Goal: Task Accomplishment & Management: Complete application form

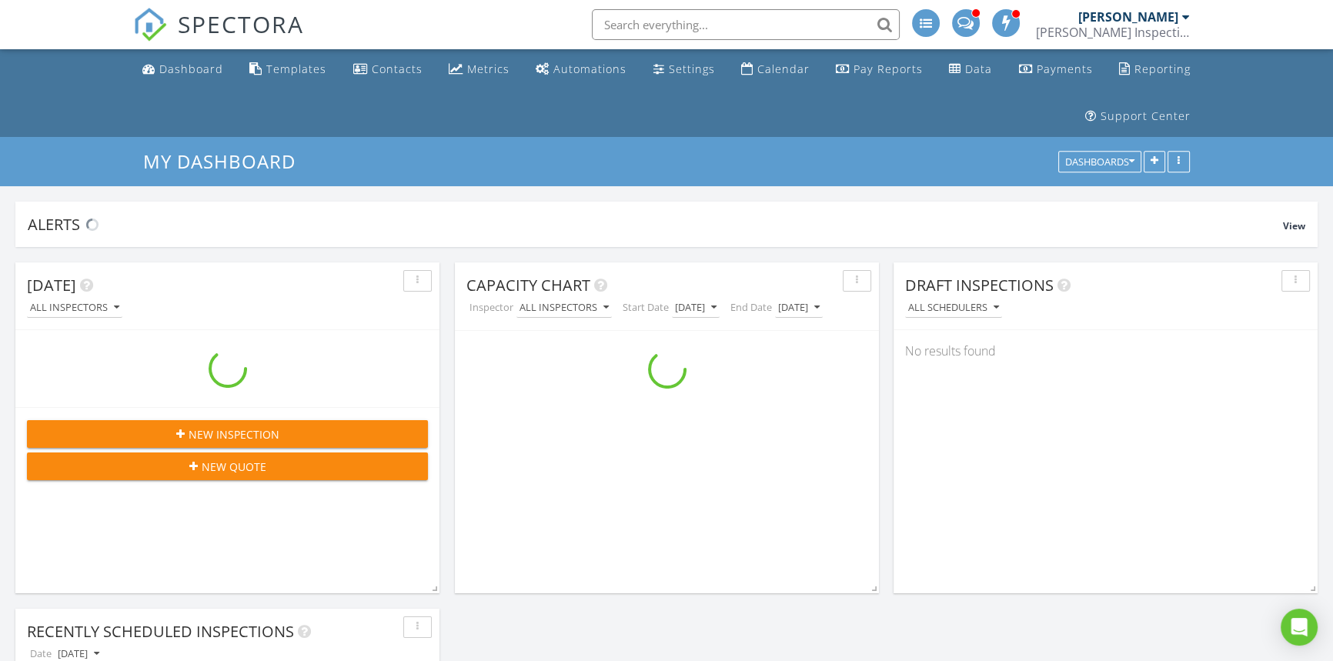
scroll to position [2385, 1354]
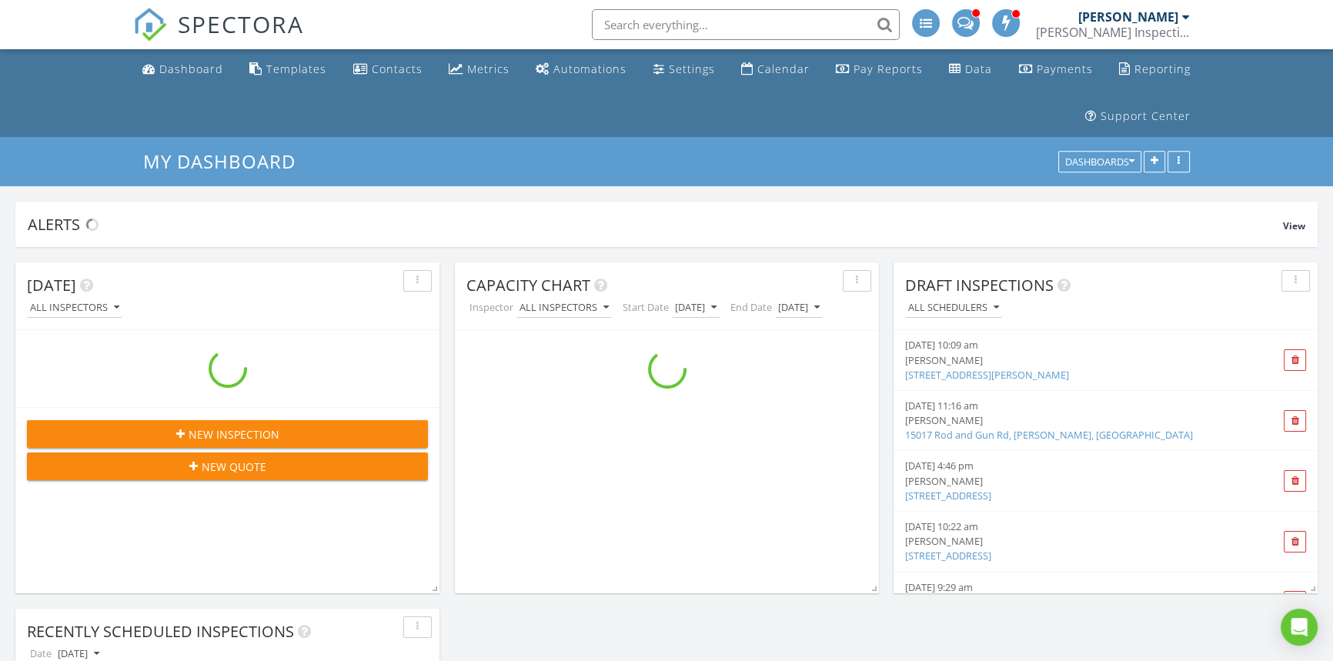
click at [711, 30] on input "text" at bounding box center [746, 24] width 308 height 31
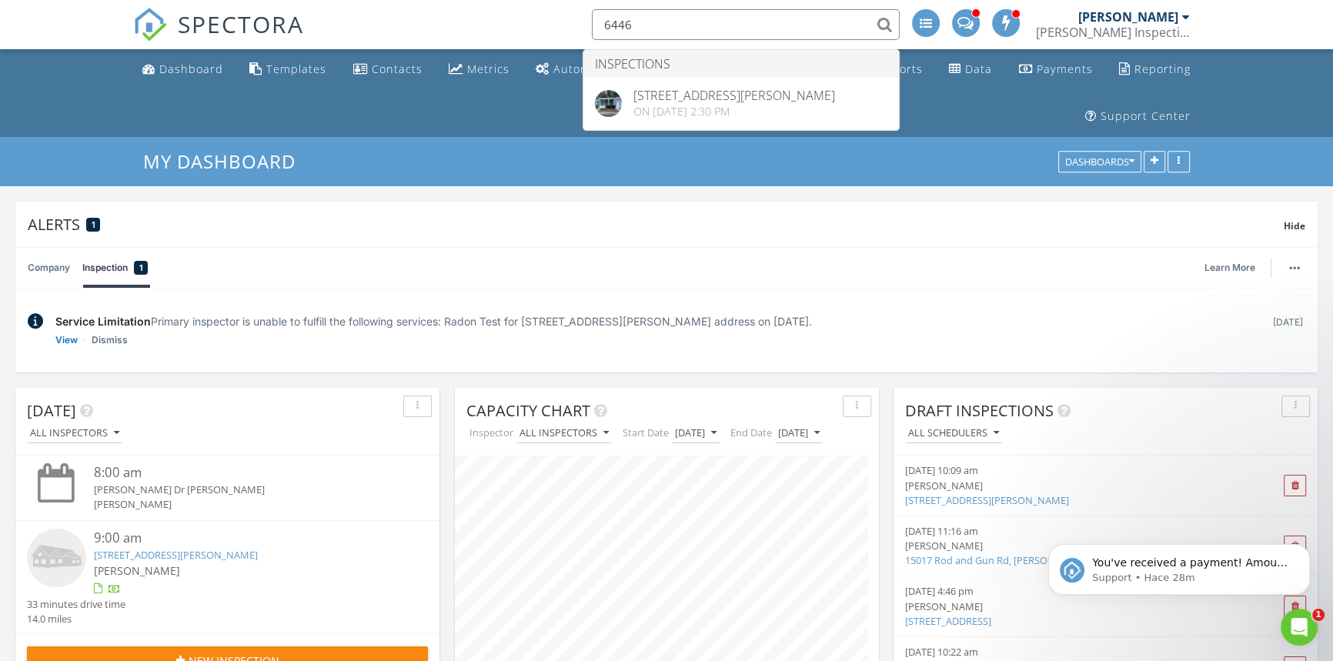
scroll to position [0, 0]
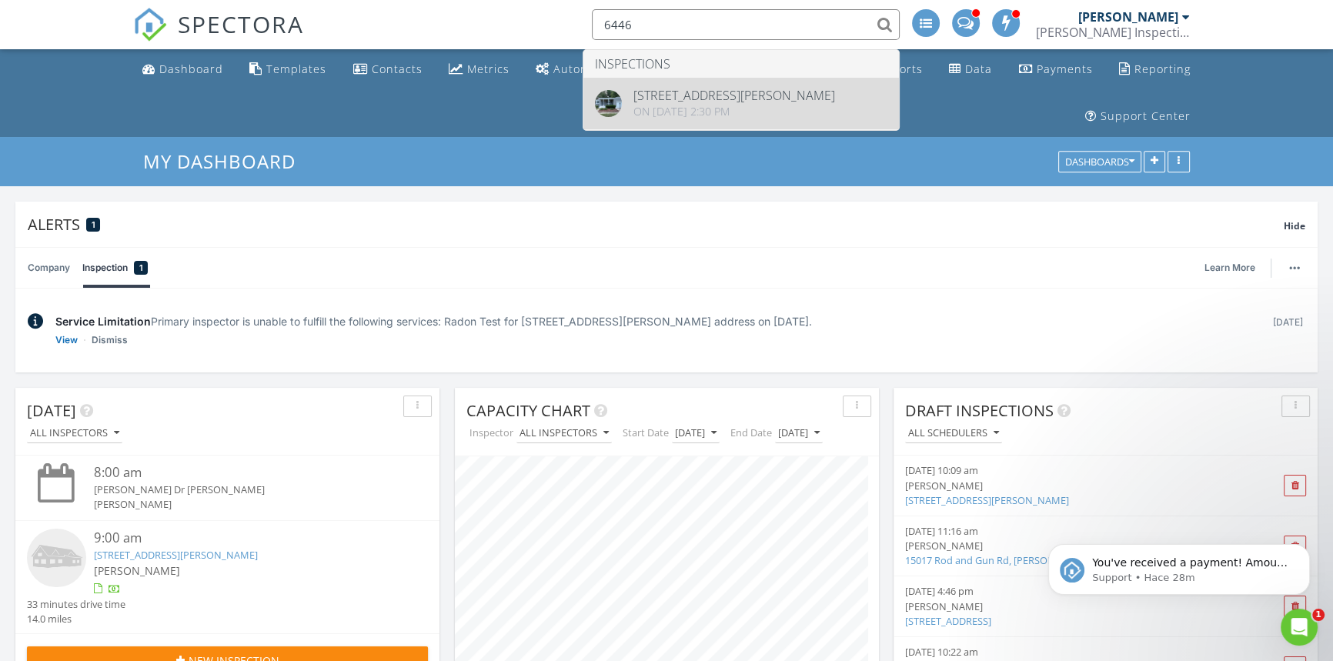
type input "6446"
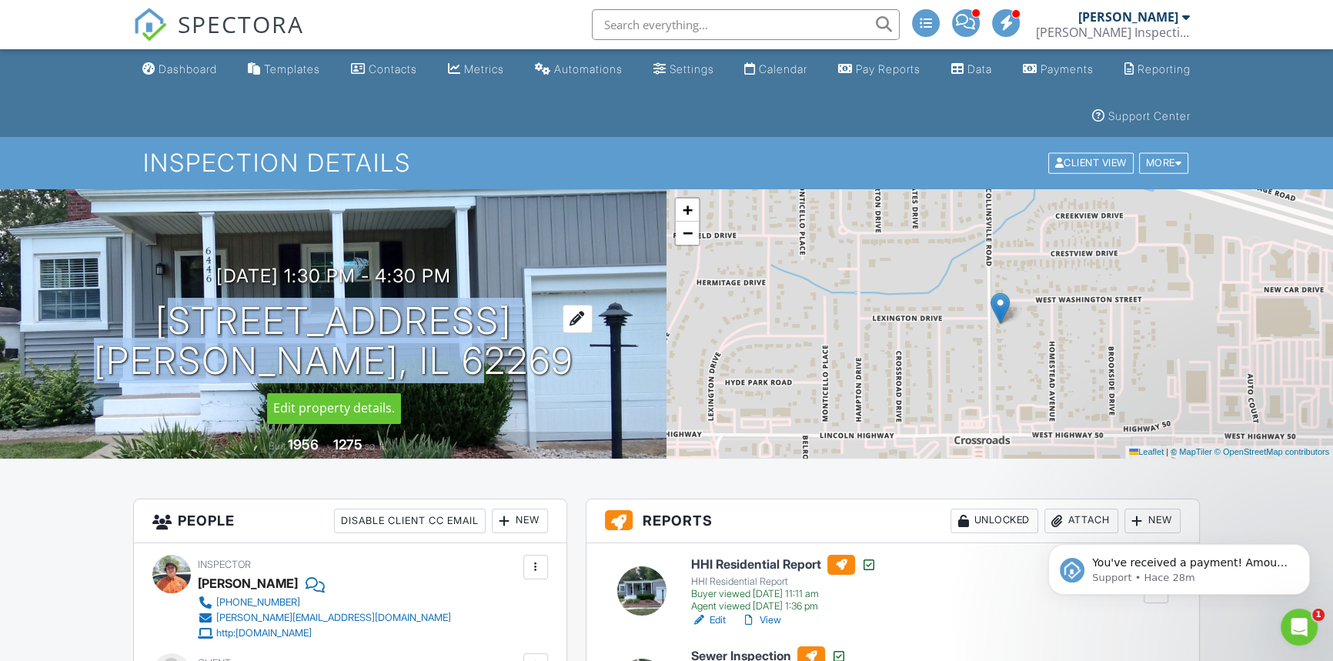
drag, startPoint x: 120, startPoint y: 319, endPoint x: 501, endPoint y: 356, distance: 382.7
click at [501, 356] on div "07/25/2025 1:30 pm - 4:30 pm 6446 Old Collinsville Rd O'Fallon, IL 62269" at bounding box center [333, 323] width 666 height 116
copy h1 "6446 Old Collinsville Rd O'Fallon, IL 62269"
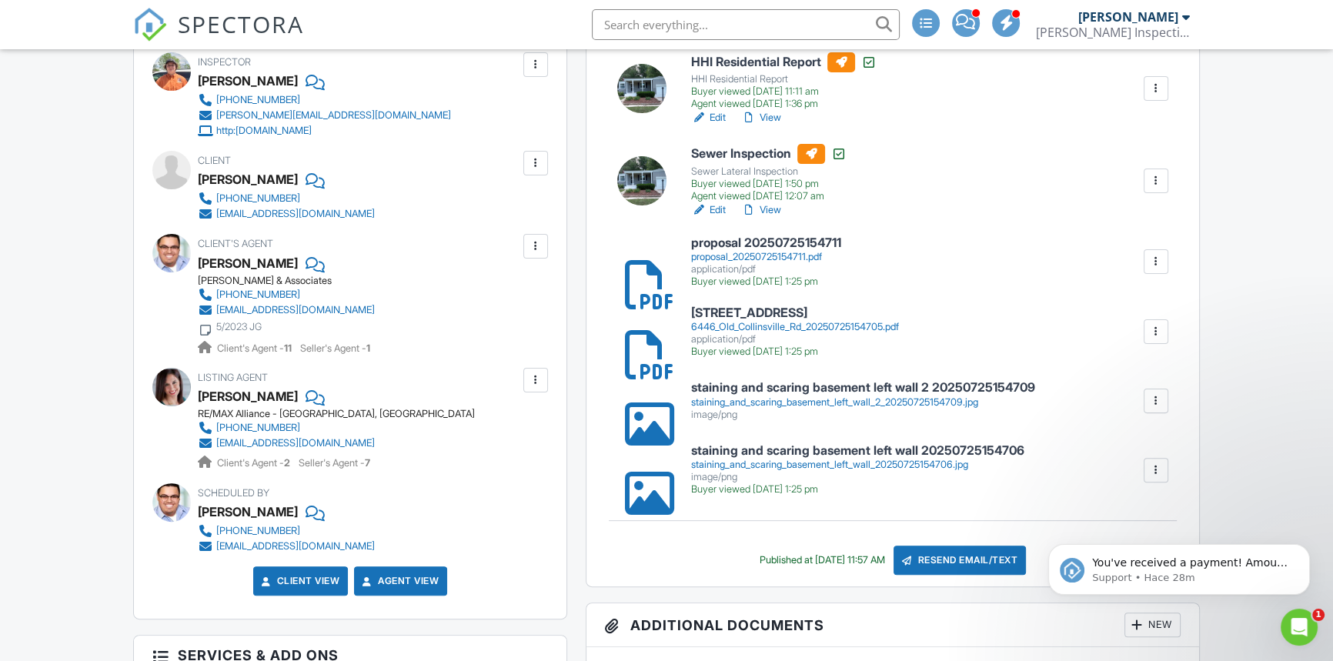
scroll to position [630, 0]
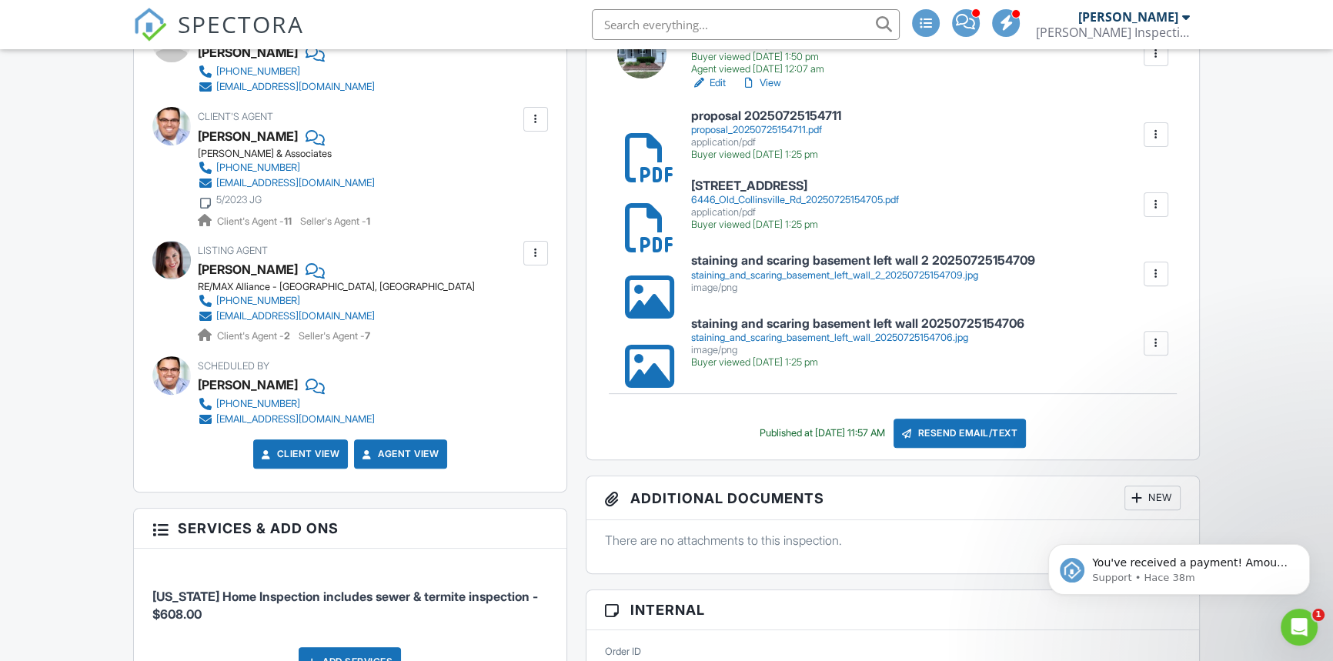
click at [271, 22] on span "SPECTORA" at bounding box center [241, 24] width 126 height 32
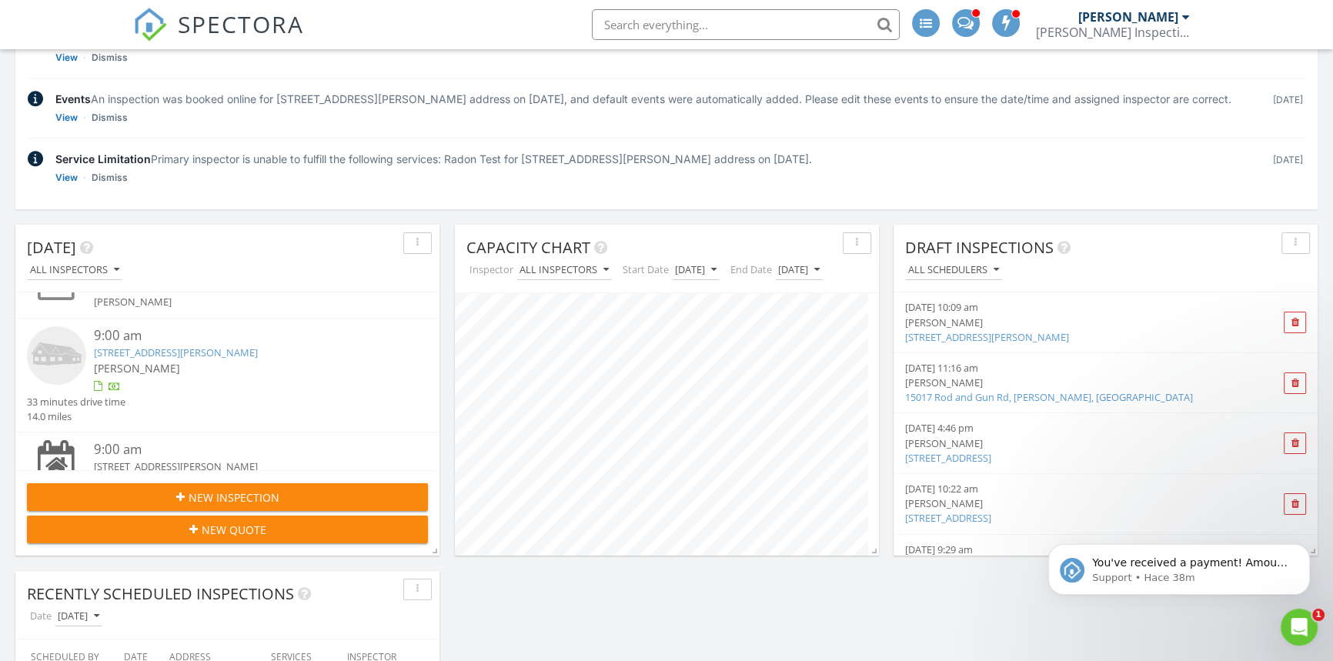
scroll to position [69, 0]
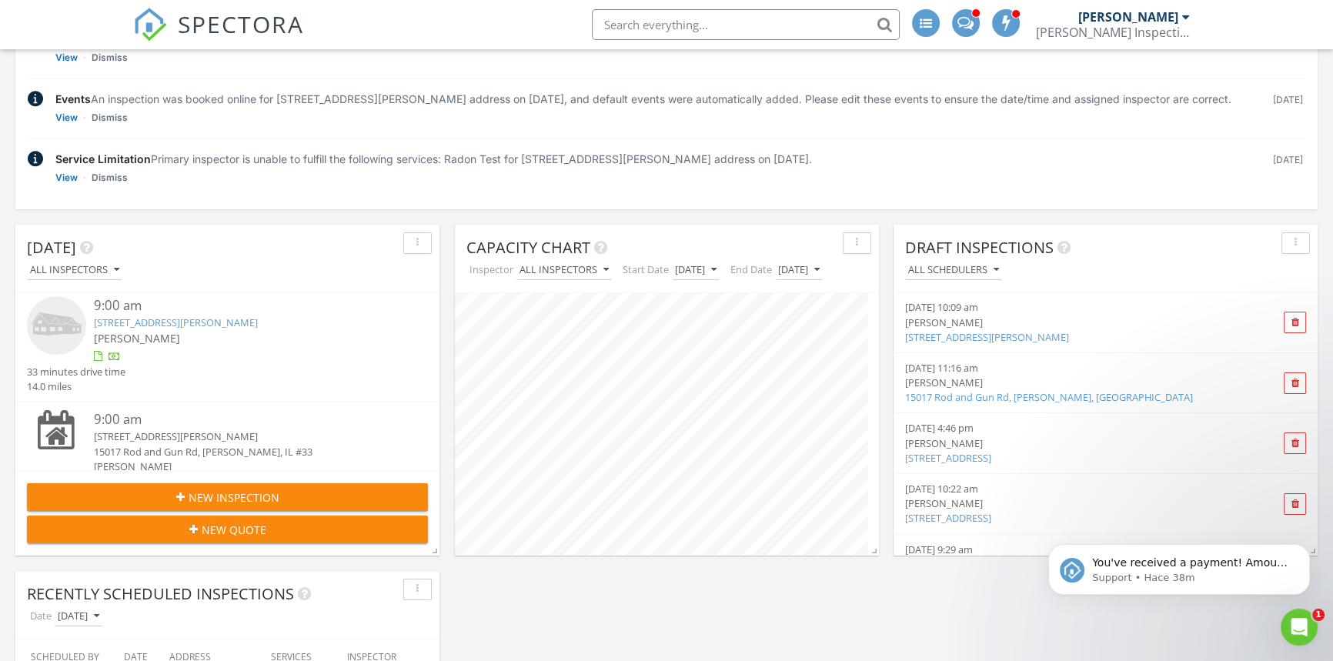
click at [189, 525] on icon "button" at bounding box center [193, 529] width 8 height 11
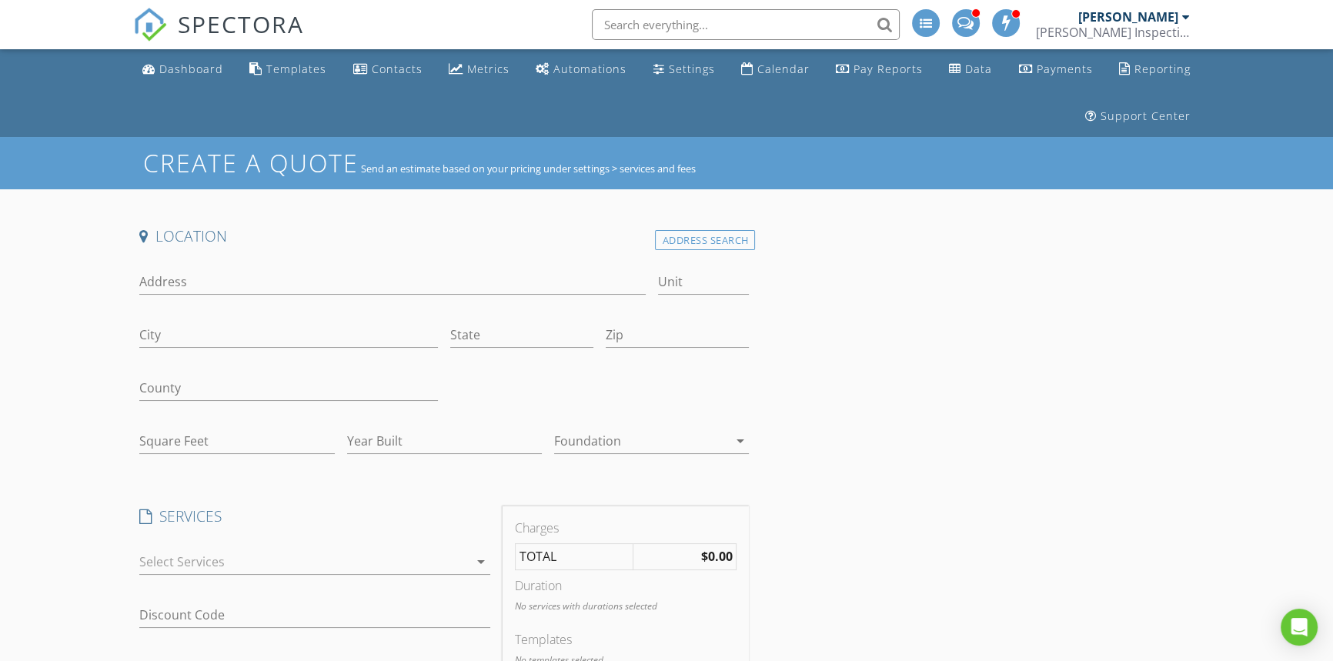
click at [707, 251] on div "Location" at bounding box center [444, 241] width 622 height 31
click at [698, 249] on div "Address Search" at bounding box center [705, 240] width 100 height 21
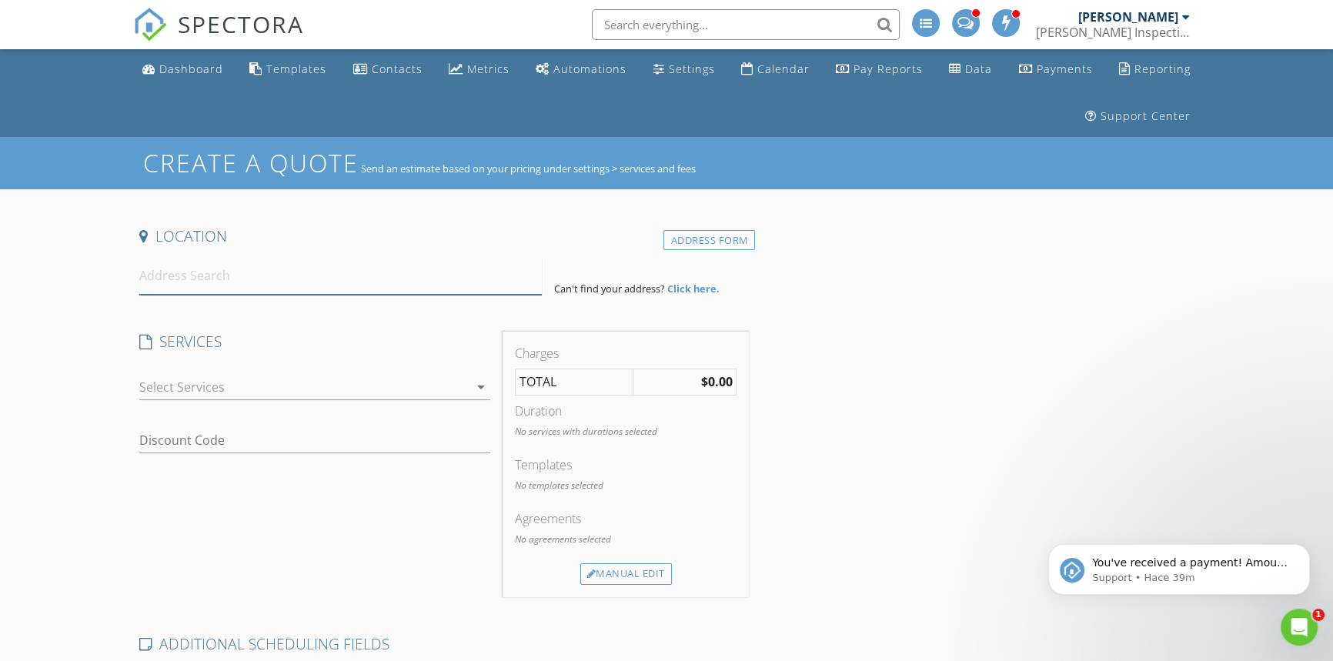
click at [272, 289] on input at bounding box center [340, 276] width 402 height 38
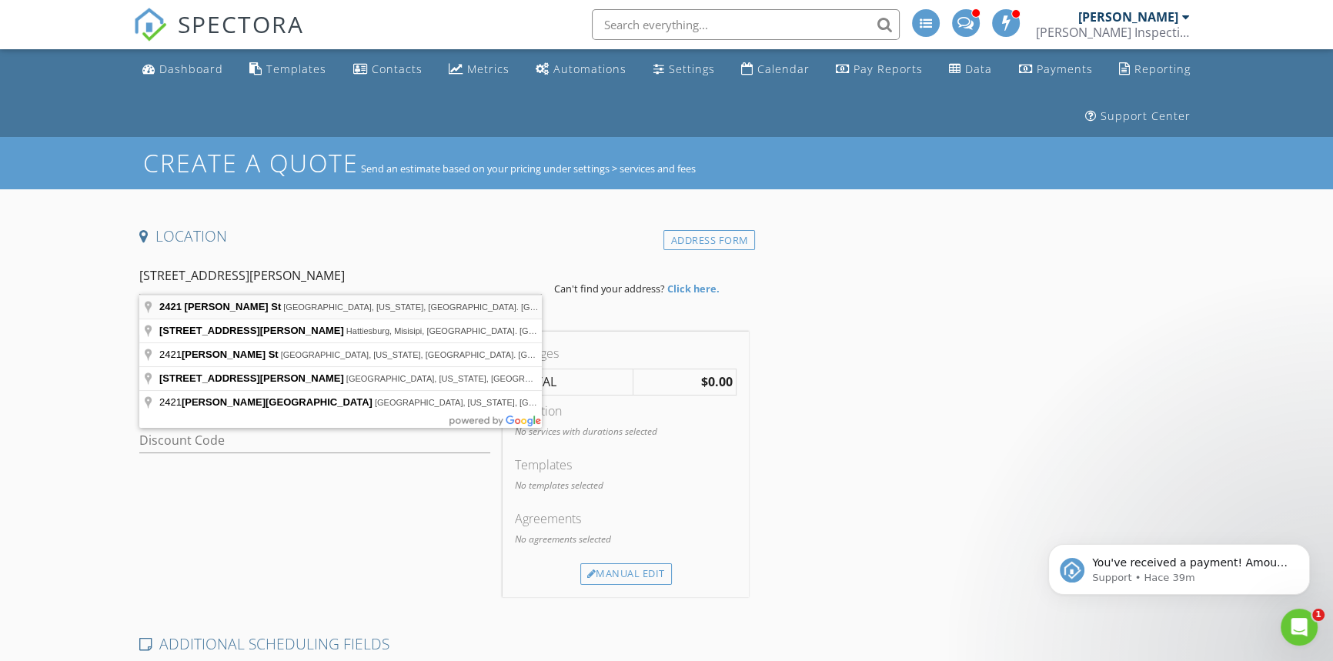
type input "2421 Edwards St, Granite City, Illinois, EE. UU."
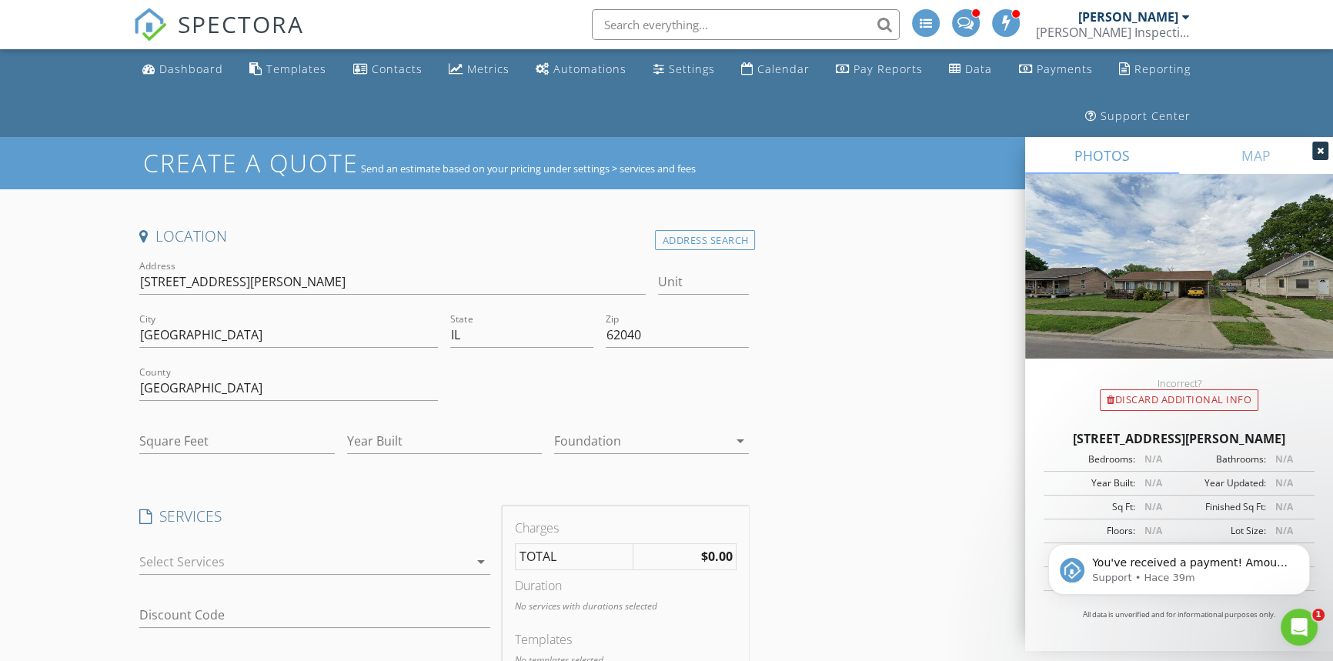
drag, startPoint x: 1306, startPoint y: 431, endPoint x: 1039, endPoint y: 445, distance: 267.4
click at [1039, 445] on div "2421 Edwards St, Granite City IL 62040 Bedrooms: N/A Bathrooms: N/A Year Built:…" at bounding box center [1179, 531] width 308 height 240
copy div "2421 Edwards St, Granite City IL 62040"
click at [591, 443] on div at bounding box center [640, 441] width 173 height 25
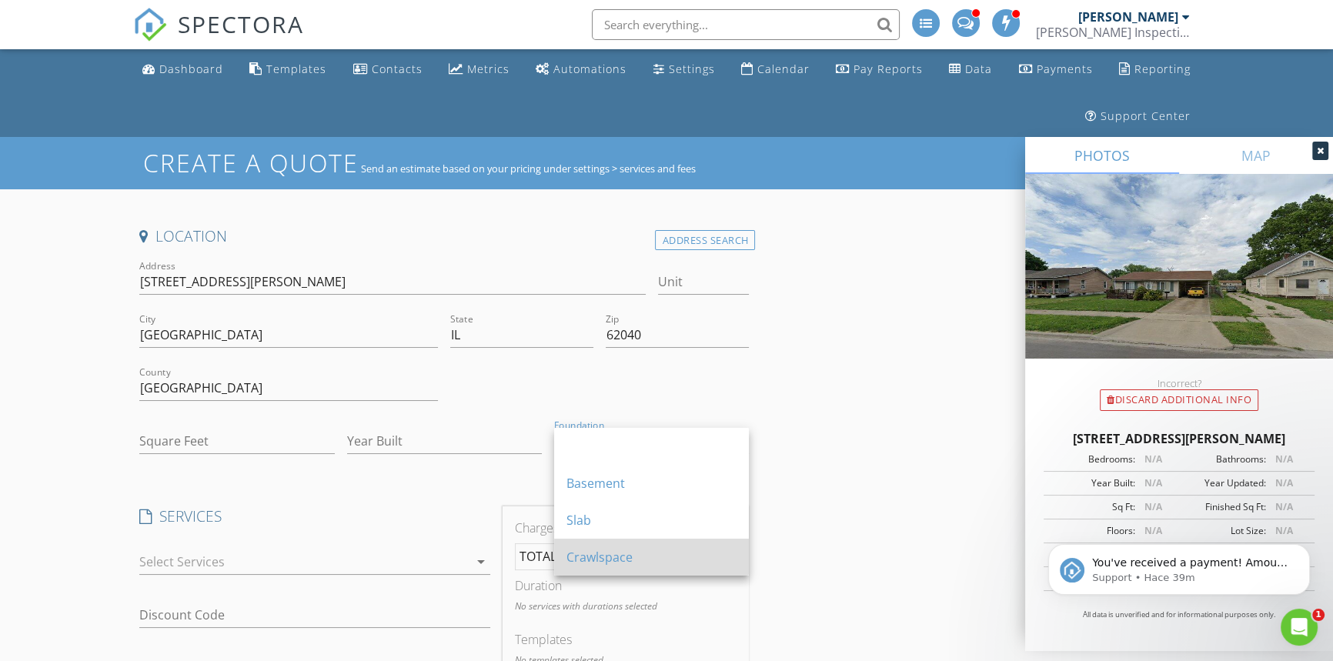
click at [622, 556] on div "Crawlspace" at bounding box center [651, 557] width 170 height 18
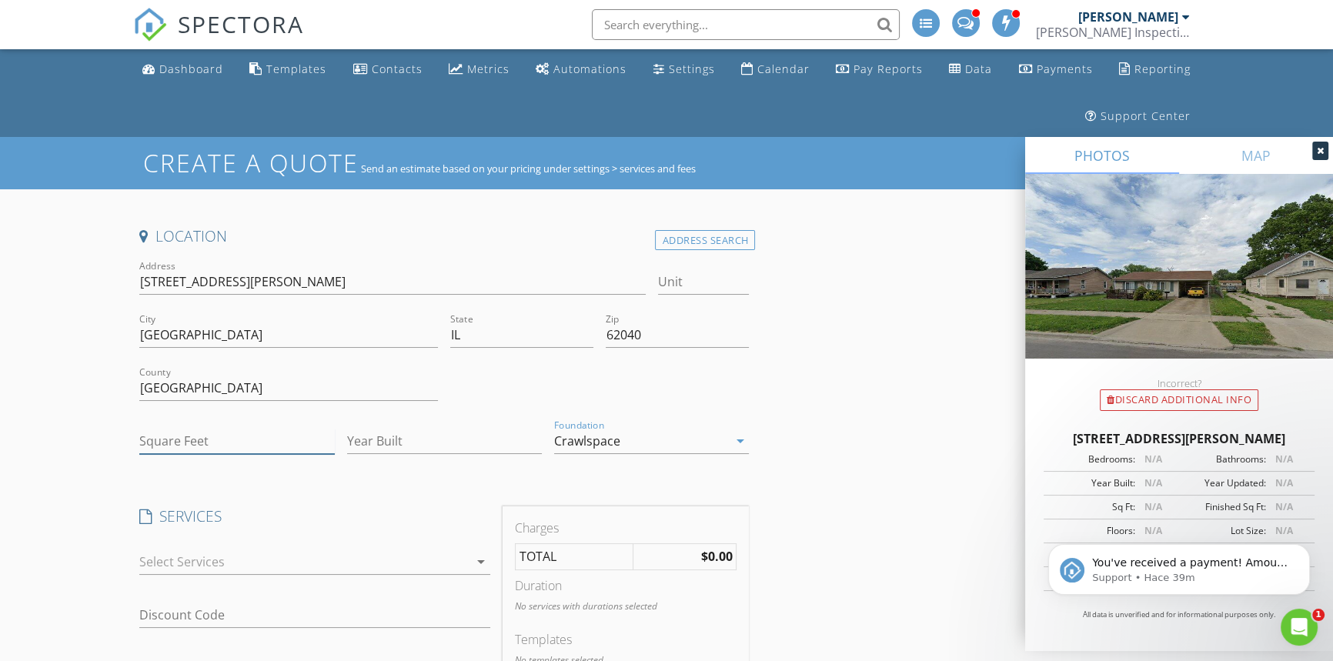
click at [214, 445] on input "Square Feet" at bounding box center [236, 441] width 195 height 25
type input "1900"
click at [402, 451] on input "Year Built" at bounding box center [444, 441] width 195 height 25
type input "1997"
click at [230, 551] on div at bounding box center [303, 561] width 329 height 25
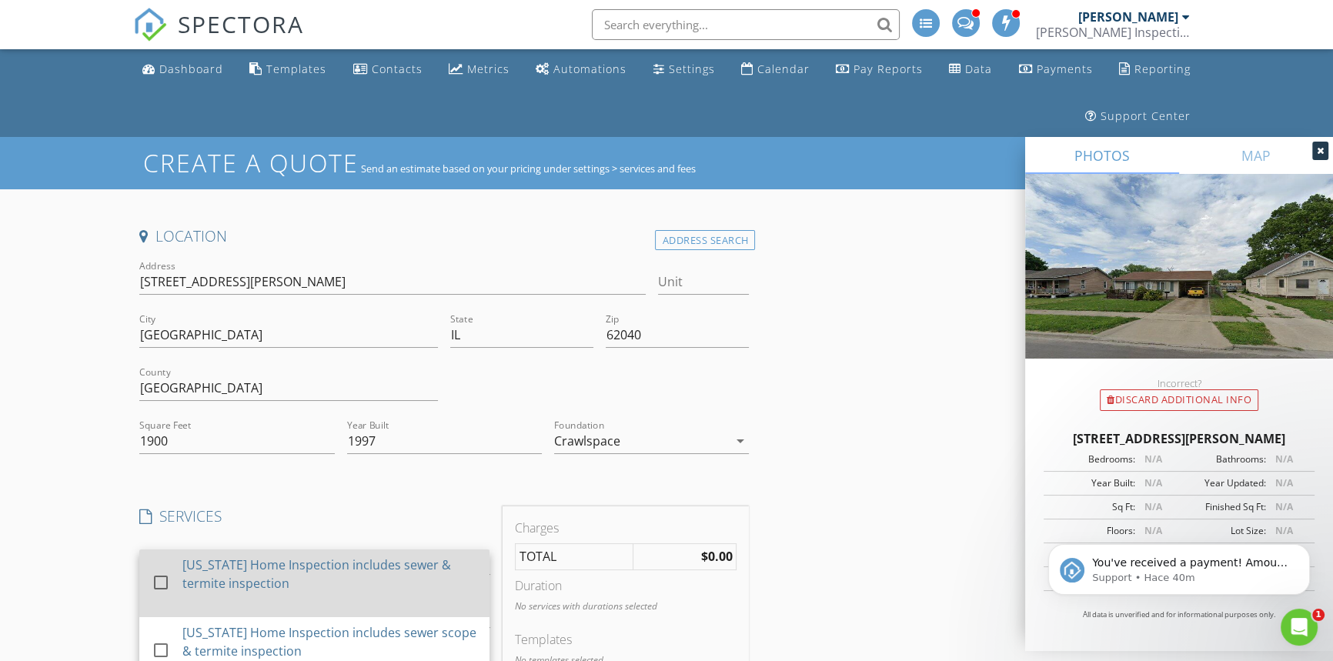
click at [239, 571] on div "[US_STATE] Home Inspection includes sewer & termite inspection" at bounding box center [329, 574] width 295 height 37
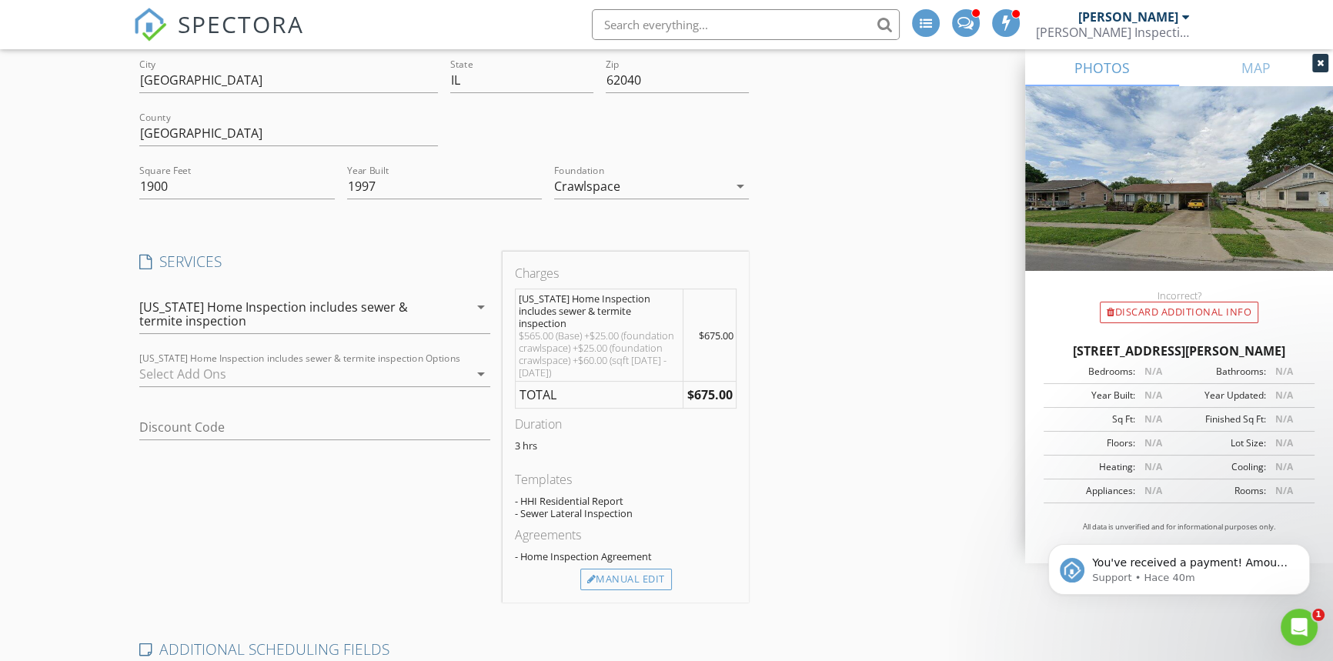
scroll to position [349, 0]
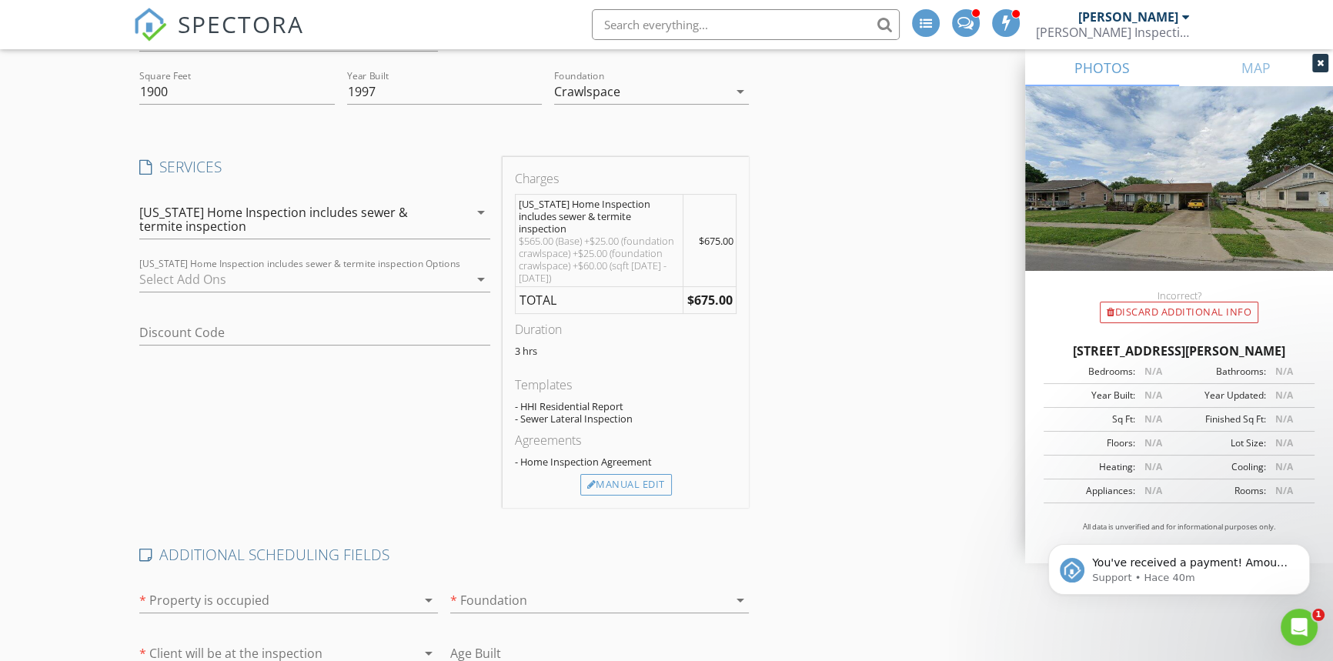
click at [240, 588] on div at bounding box center [266, 600] width 255 height 25
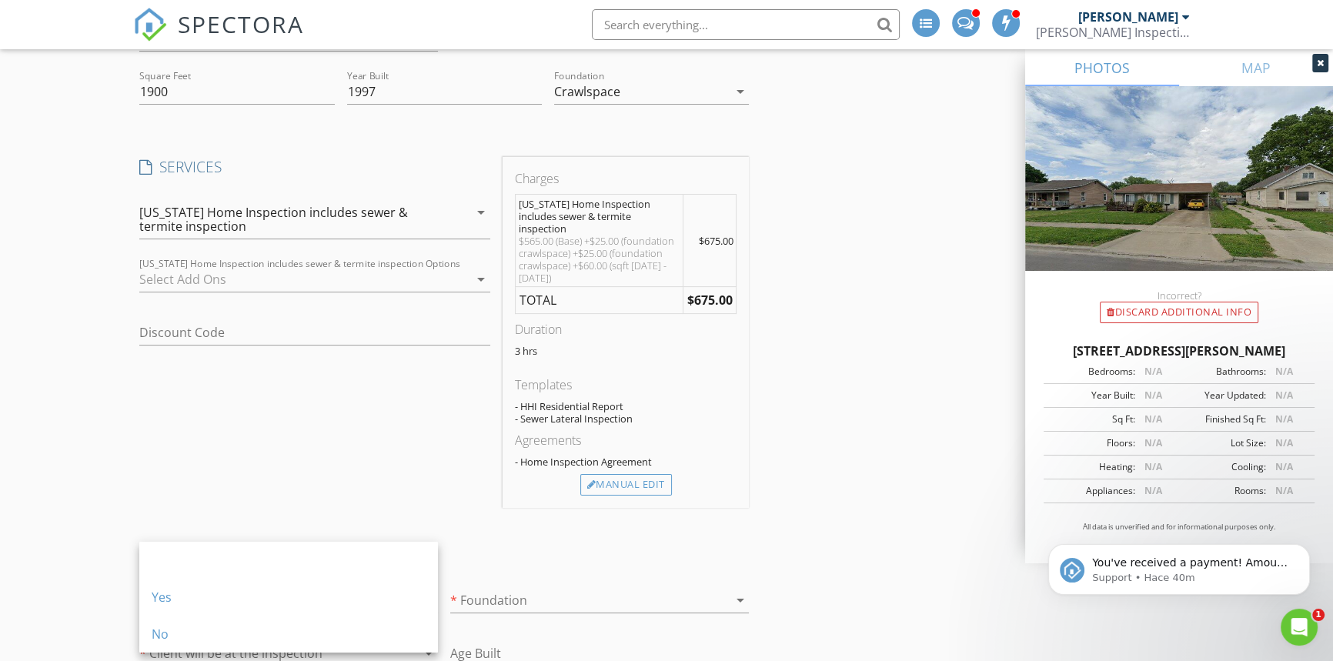
click at [263, 454] on div "SERVICES check_box Illinois Home Inspection includes sewer & termite inspection…" at bounding box center [314, 332] width 362 height 351
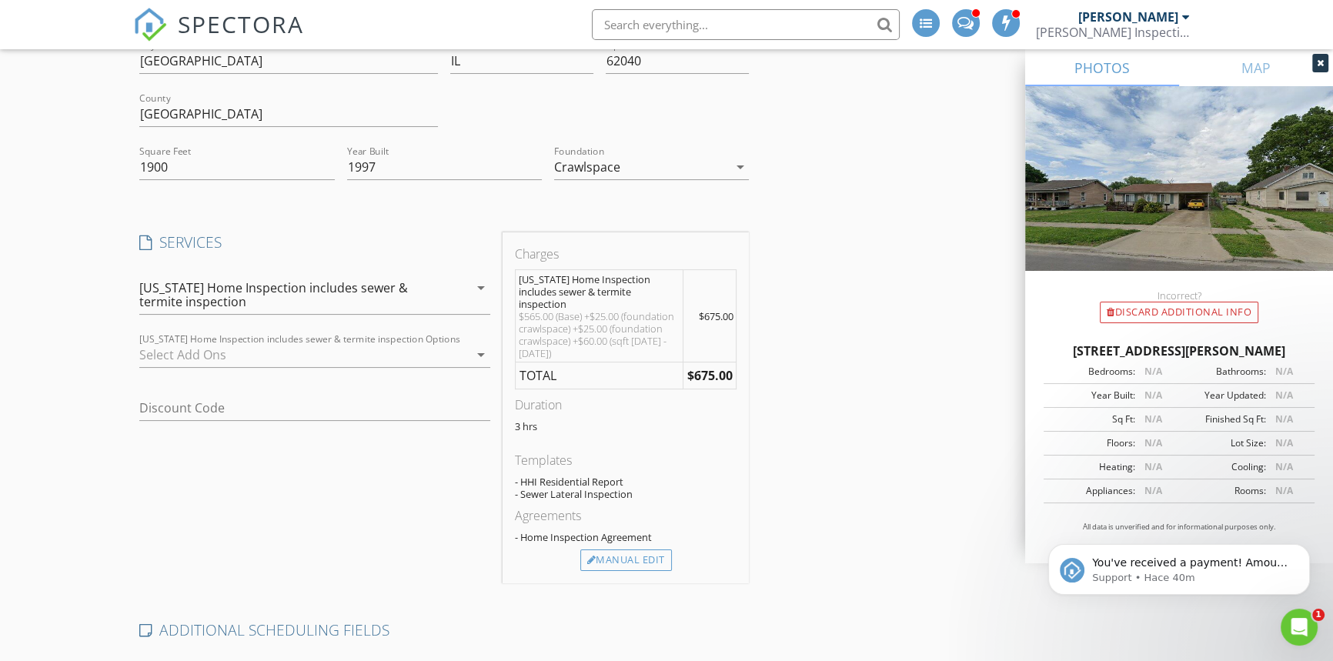
scroll to position [419, 0]
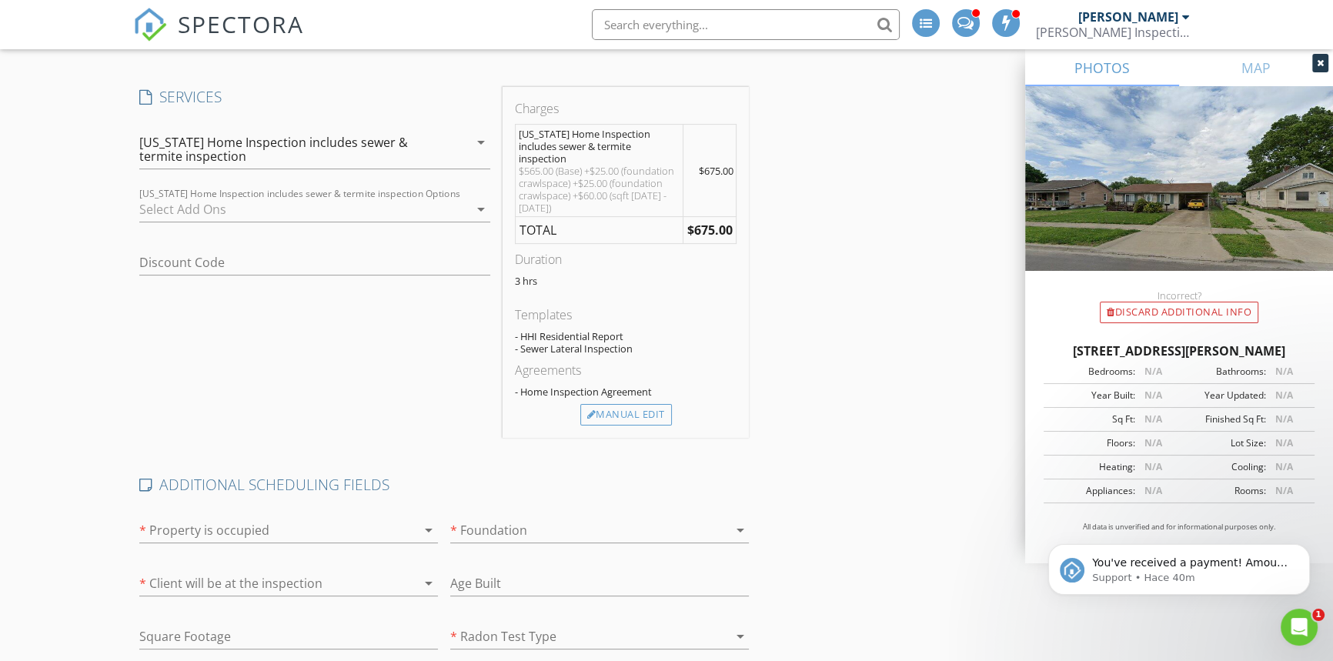
click at [176, 200] on div at bounding box center [303, 209] width 329 height 25
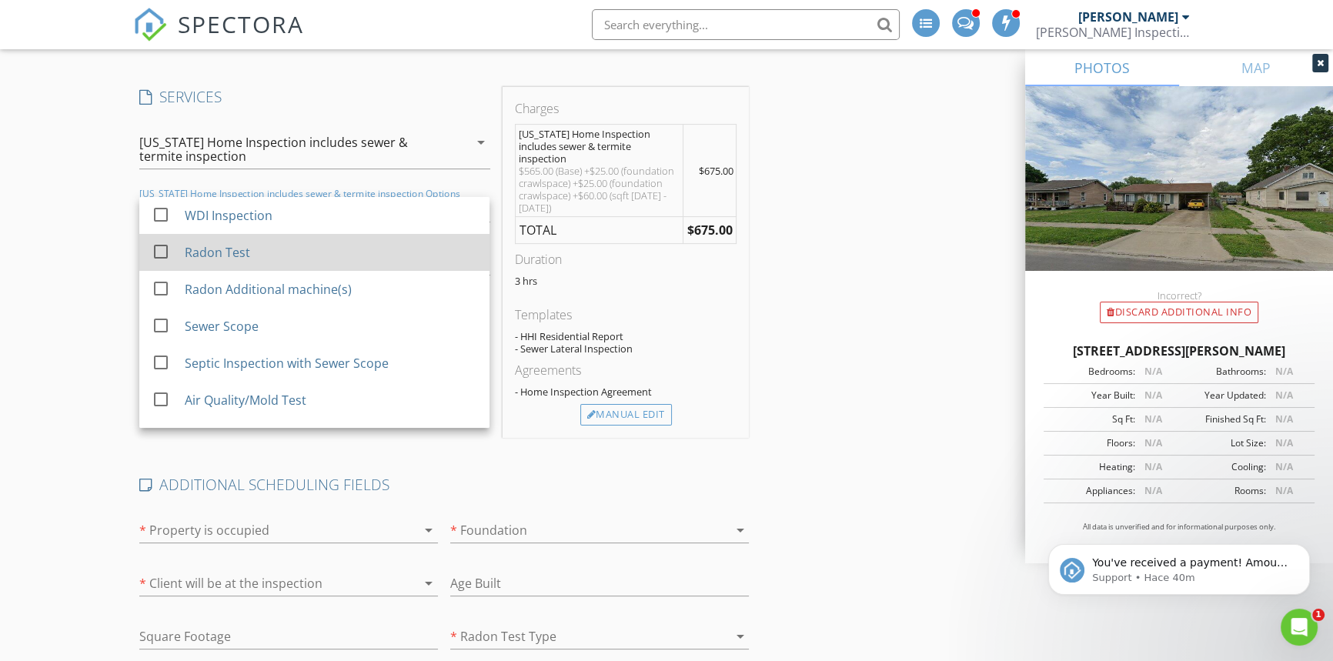
click at [185, 264] on div "Radon Test" at bounding box center [331, 252] width 292 height 31
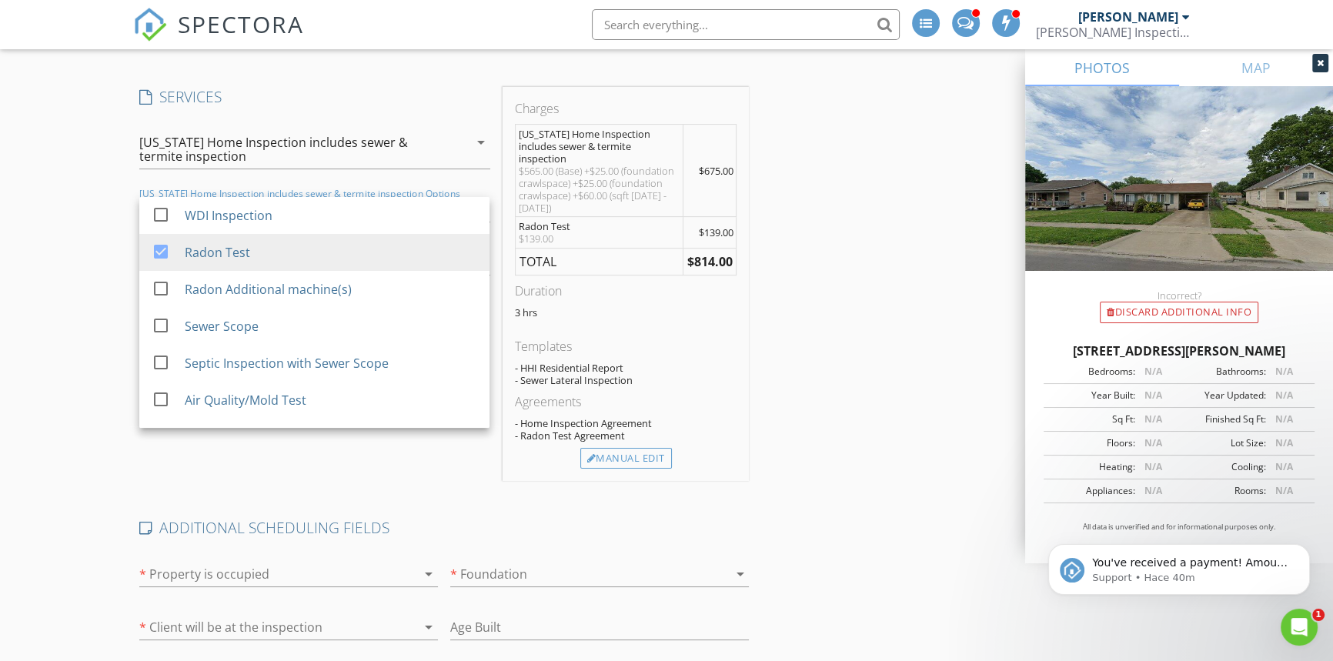
click at [99, 339] on div "Create a Quote Send an estimate based on your pricing under settings > services…" at bounding box center [666, 417] width 1333 height 1398
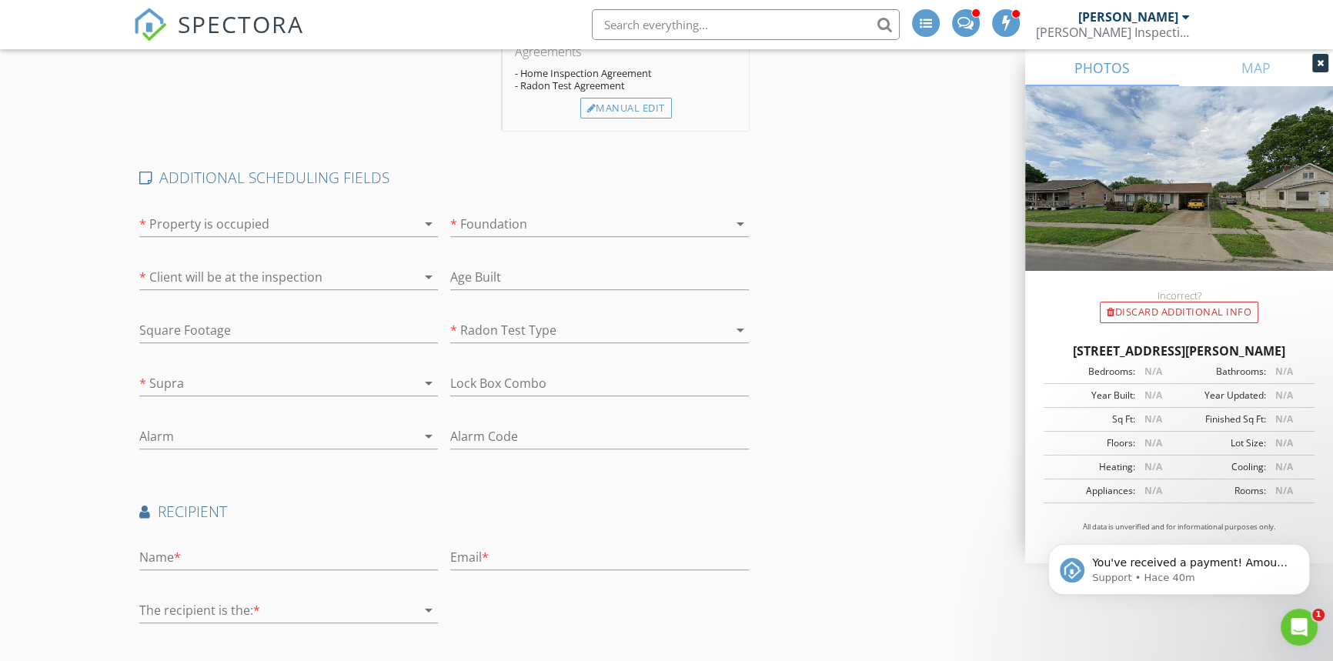
scroll to position [860, 0]
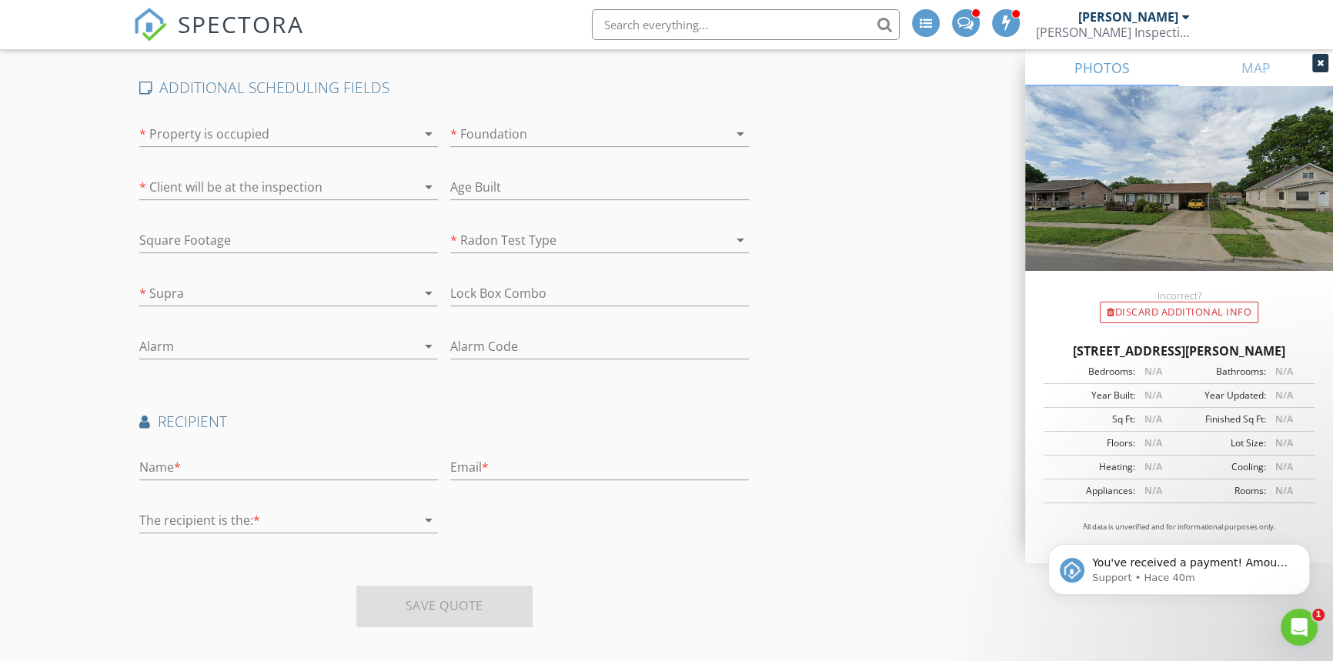
click at [272, 508] on div at bounding box center [277, 520] width 277 height 25
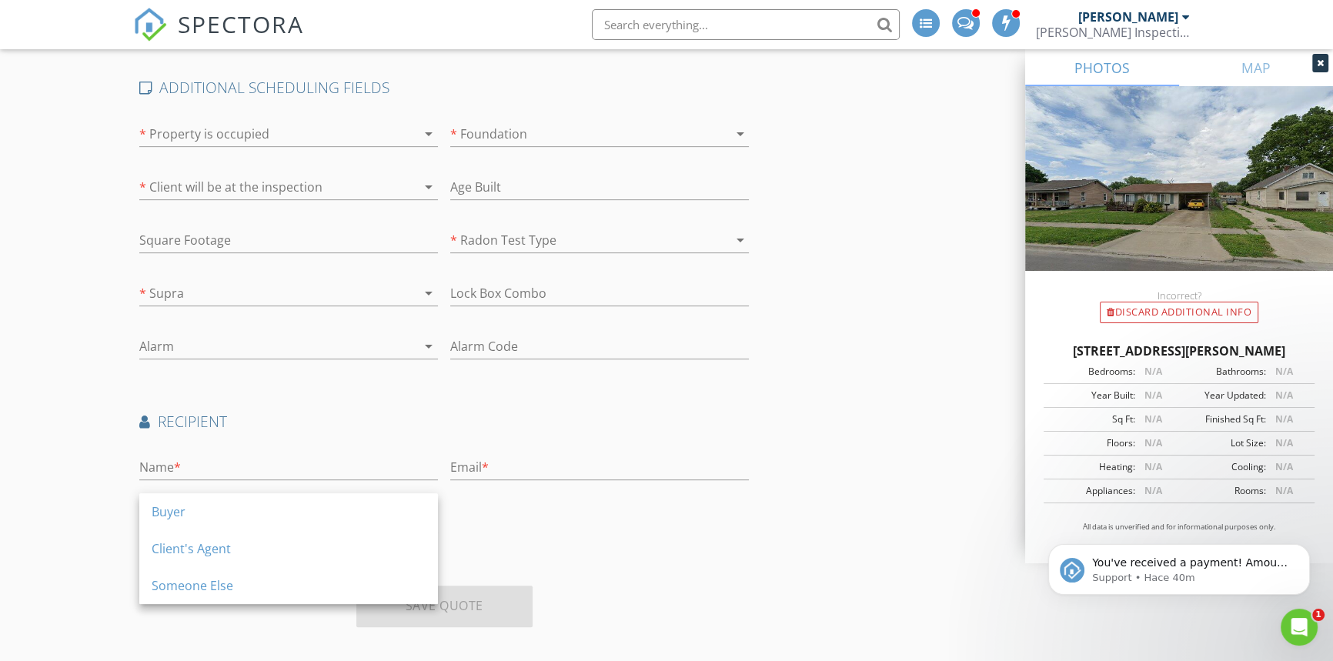
click at [231, 442] on div "Name *" at bounding box center [288, 468] width 311 height 53
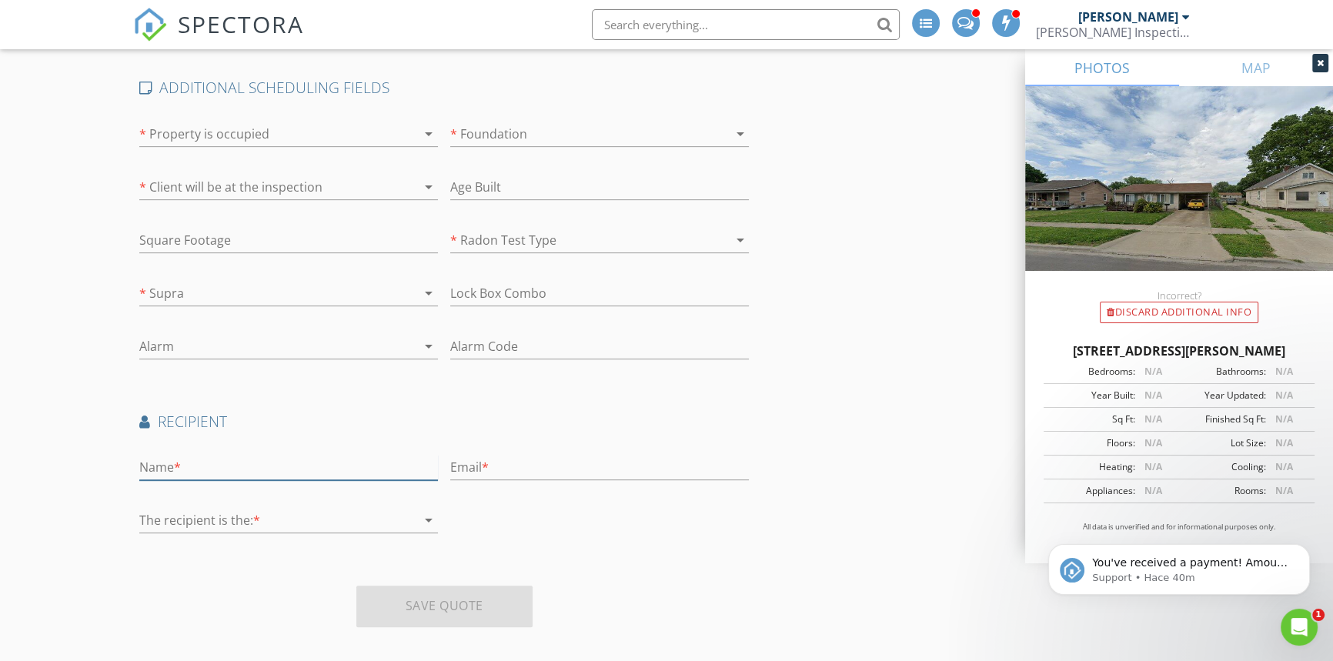
click at [232, 455] on input "text" at bounding box center [288, 467] width 299 height 25
type input "Chris"
click at [226, 508] on div at bounding box center [277, 520] width 277 height 25
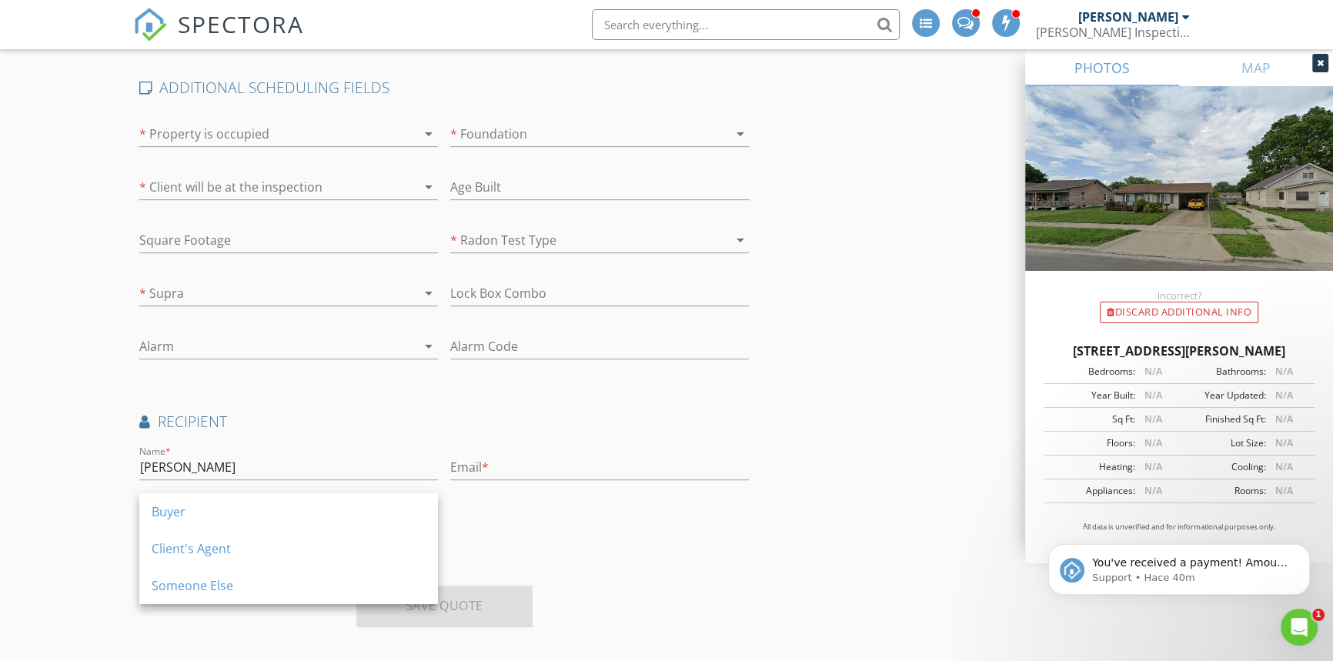
click at [569, 446] on div "Email *" at bounding box center [599, 471] width 299 height 50
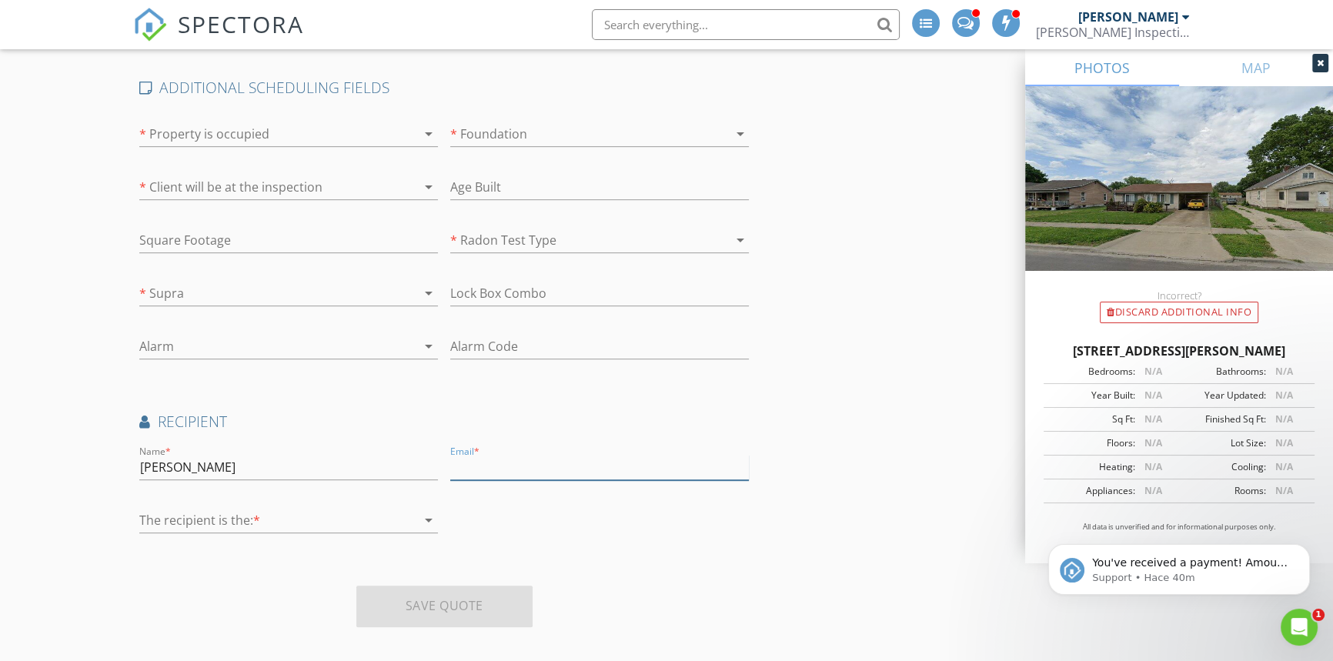
click at [546, 455] on input "text" at bounding box center [599, 467] width 299 height 25
type input "Chris@autoshotservices.com"
click at [226, 509] on div at bounding box center [277, 520] width 277 height 25
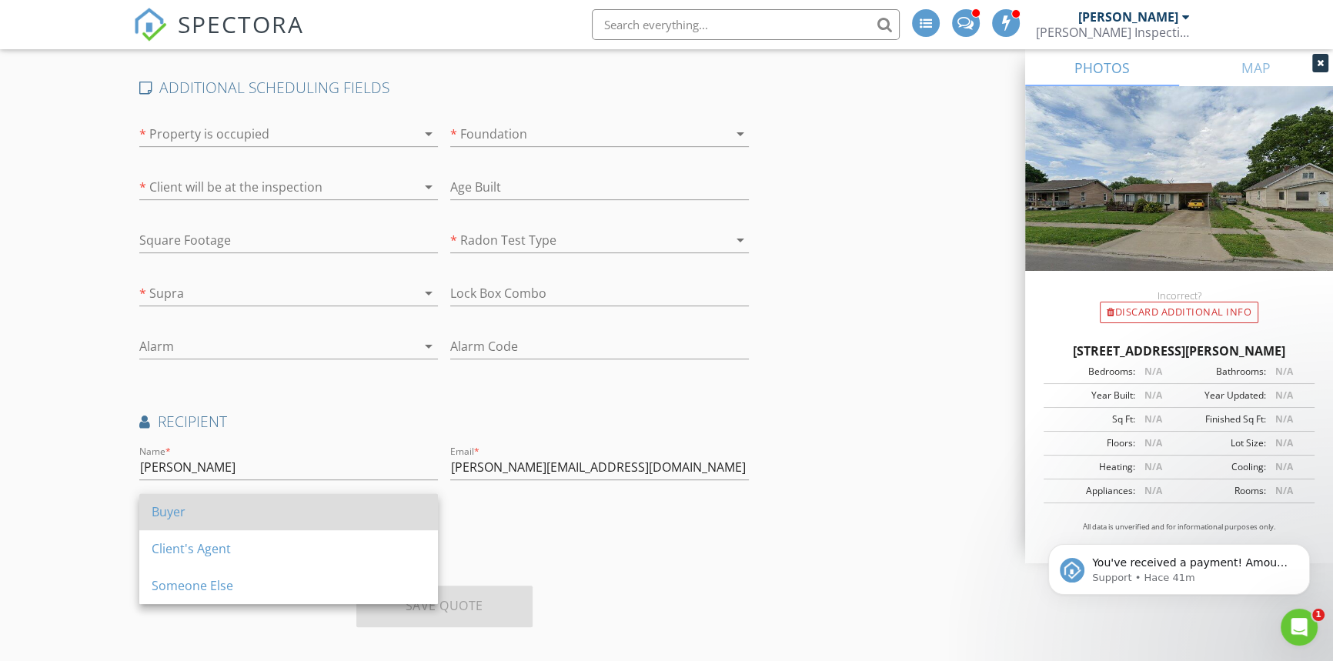
click at [226, 508] on div "Buyer" at bounding box center [289, 512] width 274 height 18
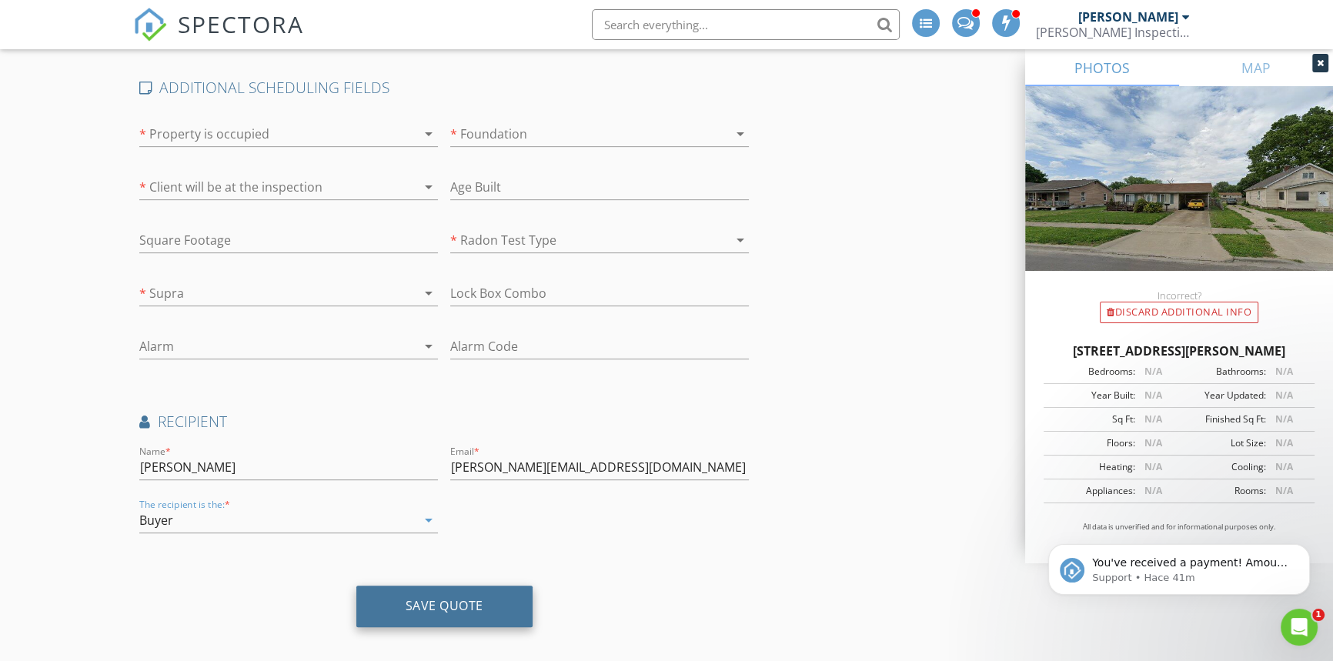
click at [431, 586] on div "Save Quote" at bounding box center [444, 607] width 176 height 42
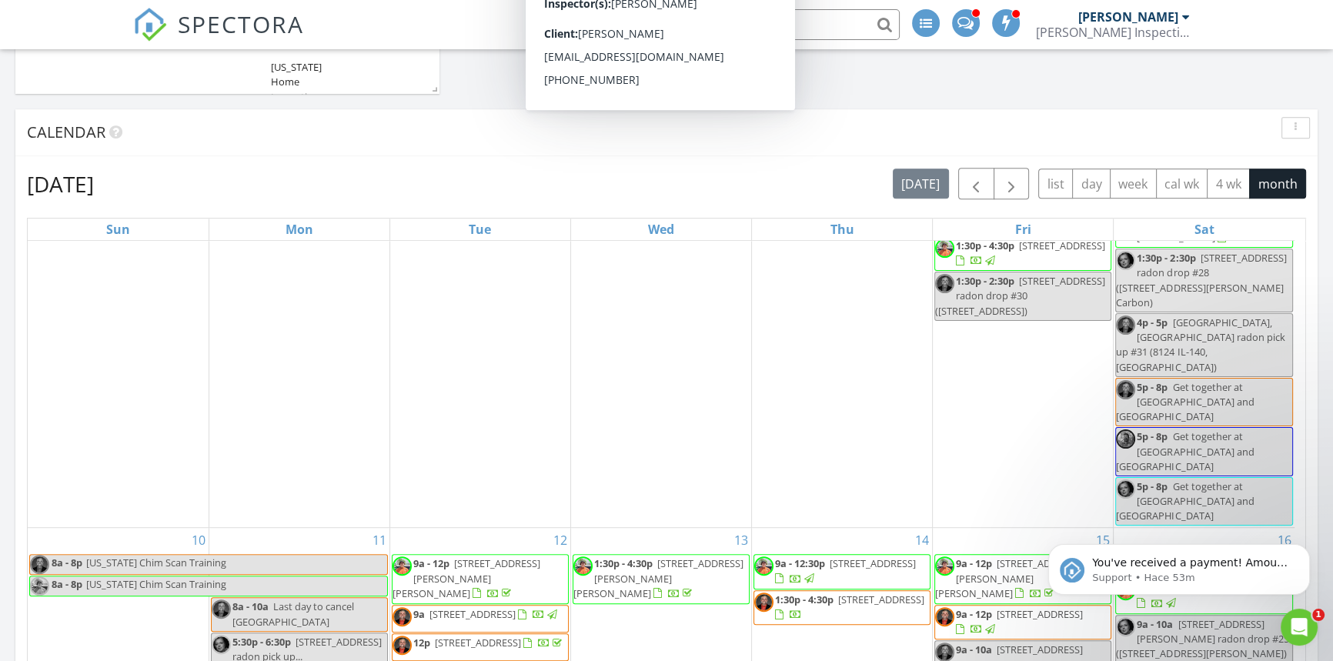
scroll to position [559, 0]
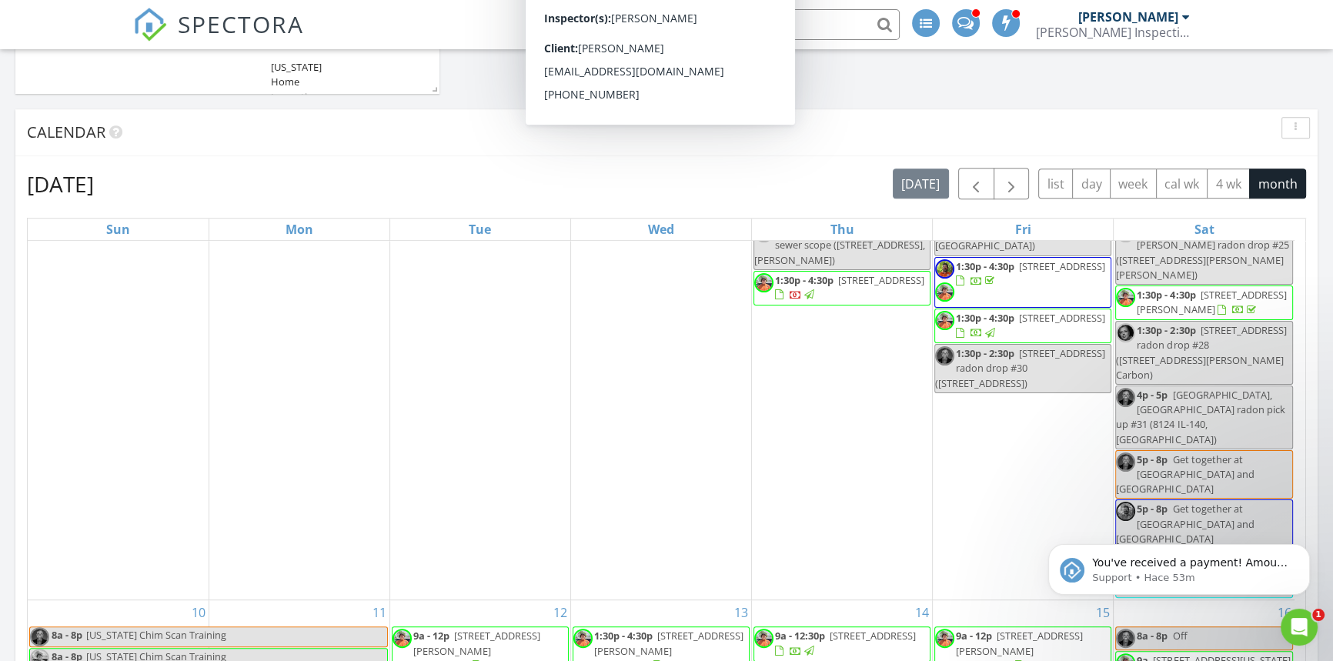
click at [836, 30] on input "text" at bounding box center [746, 24] width 308 height 31
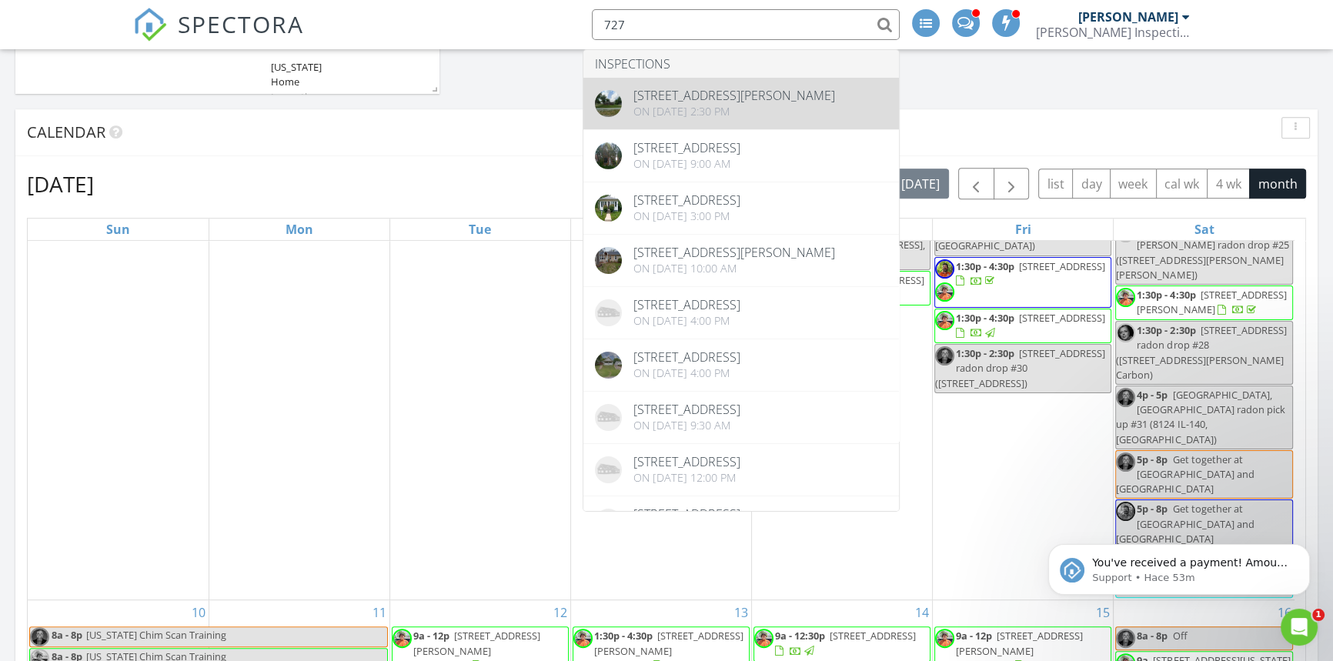
type input "727"
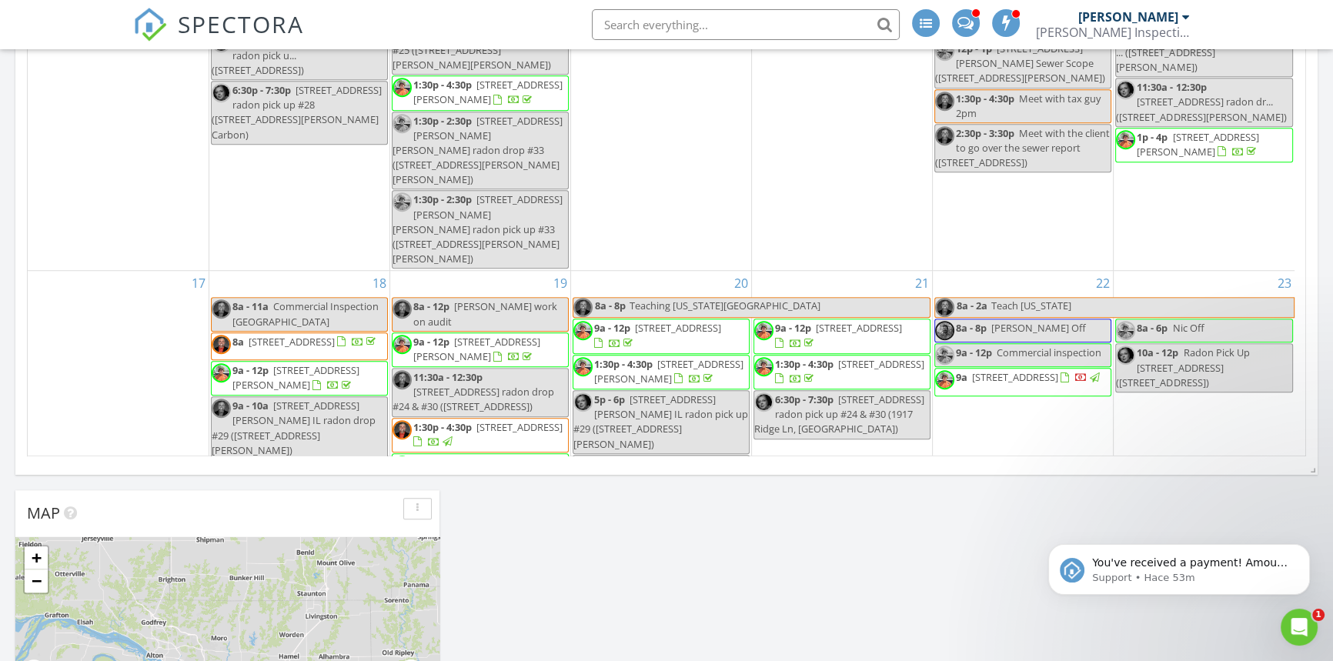
scroll to position [979, 0]
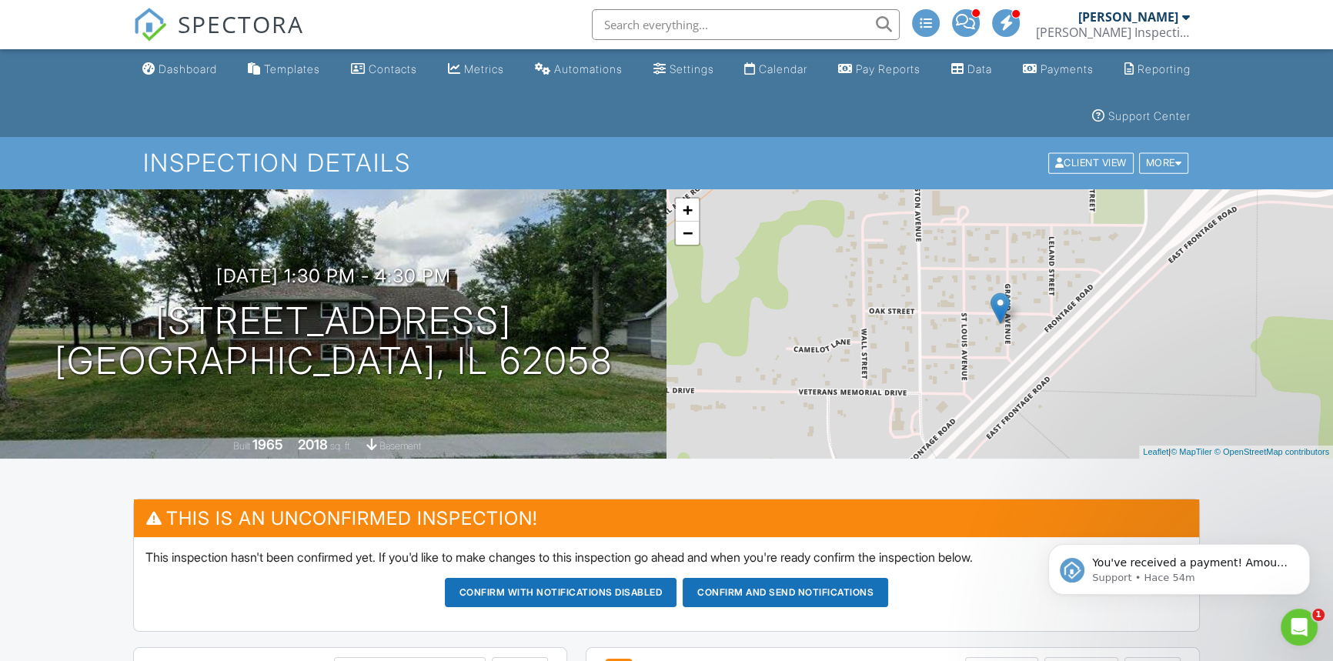
click at [223, 22] on span "SPECTORA" at bounding box center [241, 24] width 126 height 32
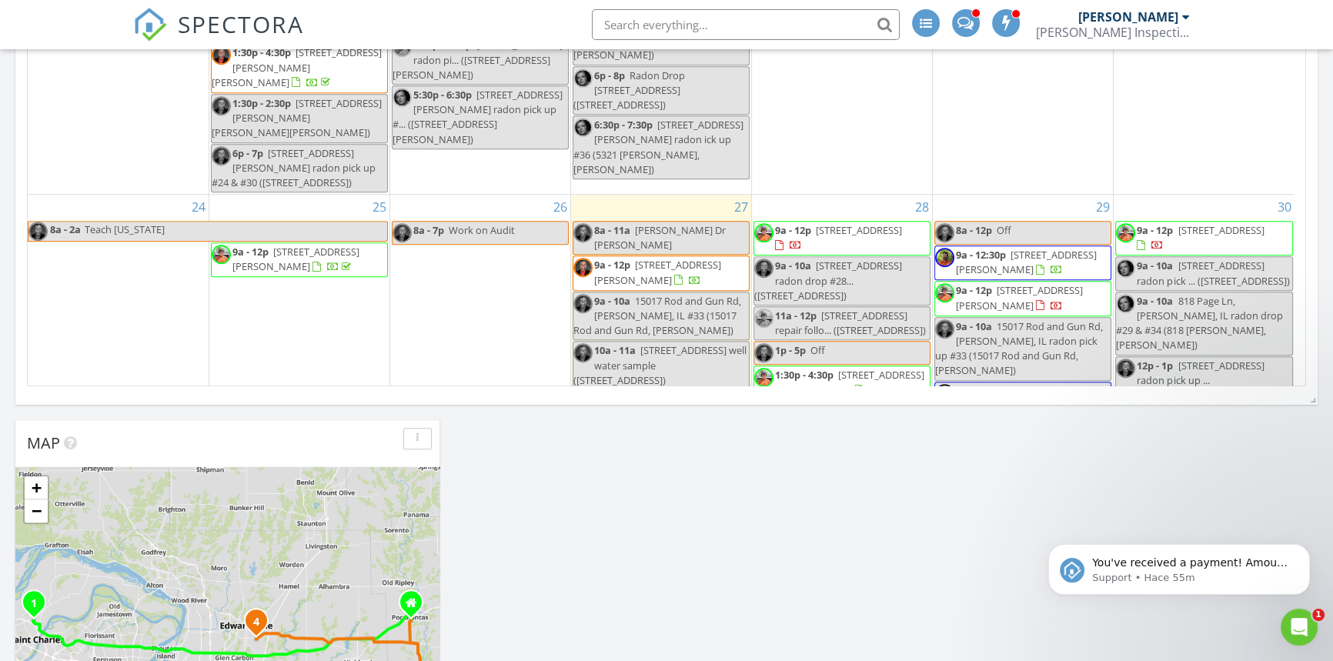
scroll to position [1381, 0]
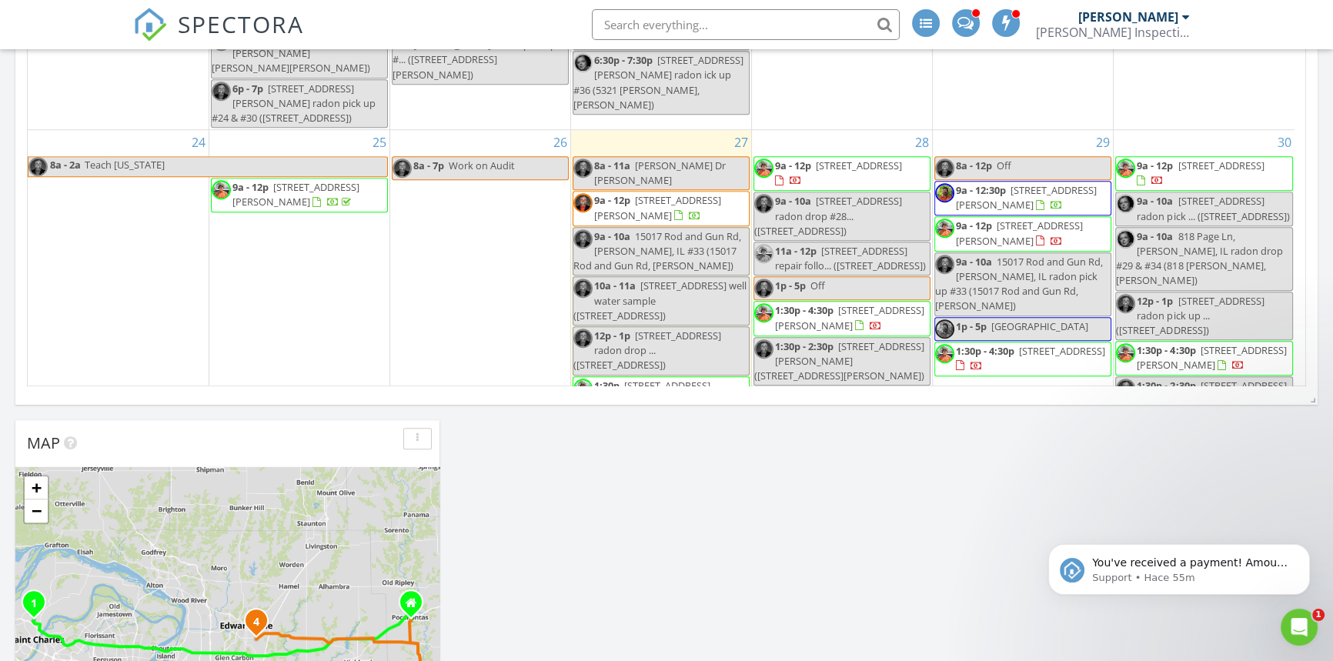
click at [440, 586] on span "727 Oak St, Livingston 62058" at bounding box center [487, 600] width 149 height 28
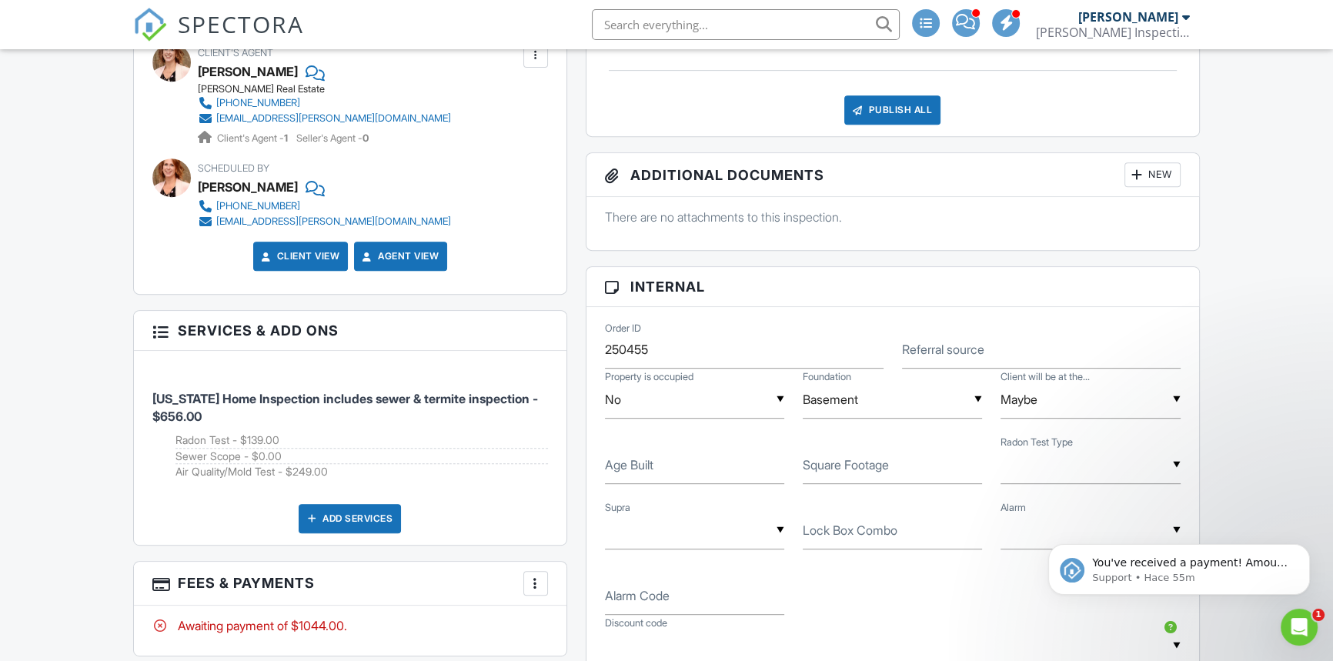
scroll to position [1049, 0]
